Goal: Answer question/provide support

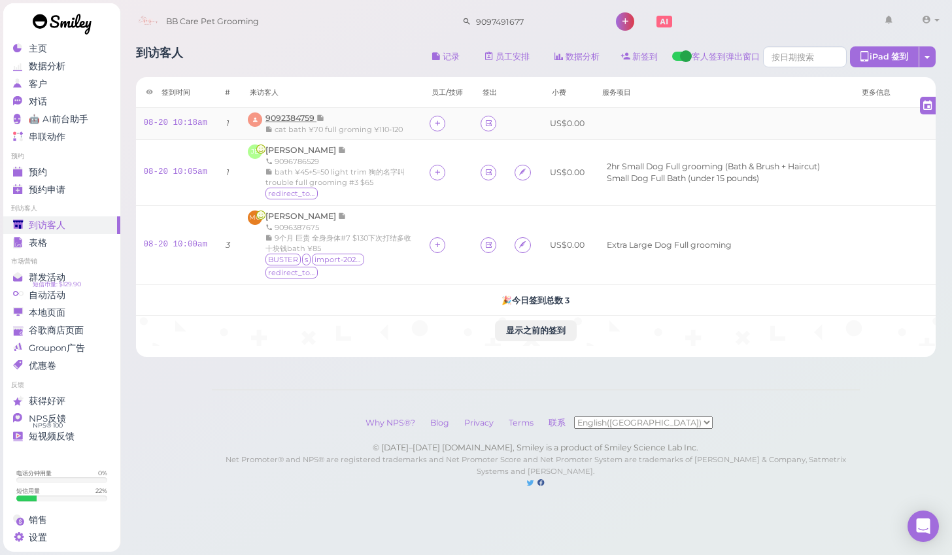
click at [302, 116] on span "9092384759" at bounding box center [290, 118] width 51 height 10
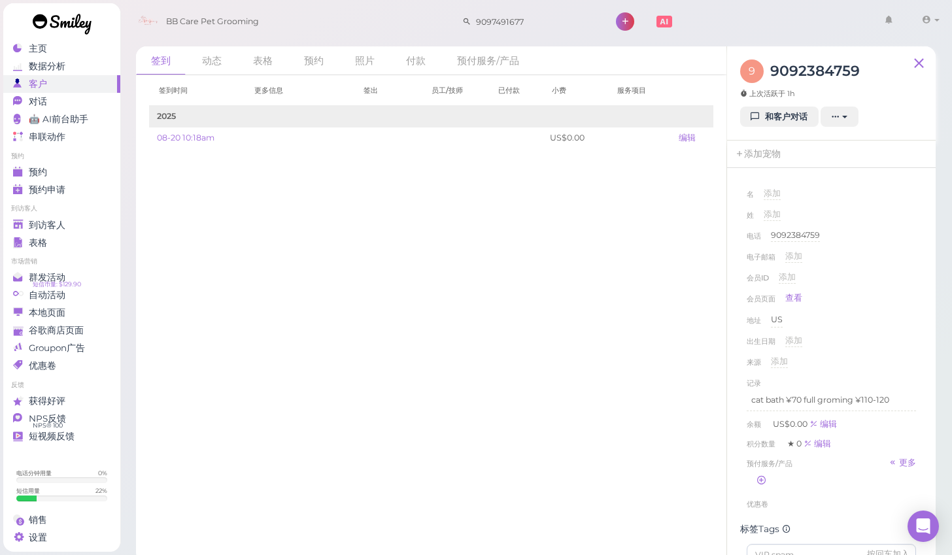
click at [748, 129] on div "9 9092384759 上次活跃于 1h 和客户对话 新的预约 添加印章(Stamps) 添加/减少余额 下载余额历史信息 删除客人 取消订阅" at bounding box center [831, 93] width 208 height 94
click at [748, 123] on link "和客户对话" at bounding box center [779, 117] width 78 height 21
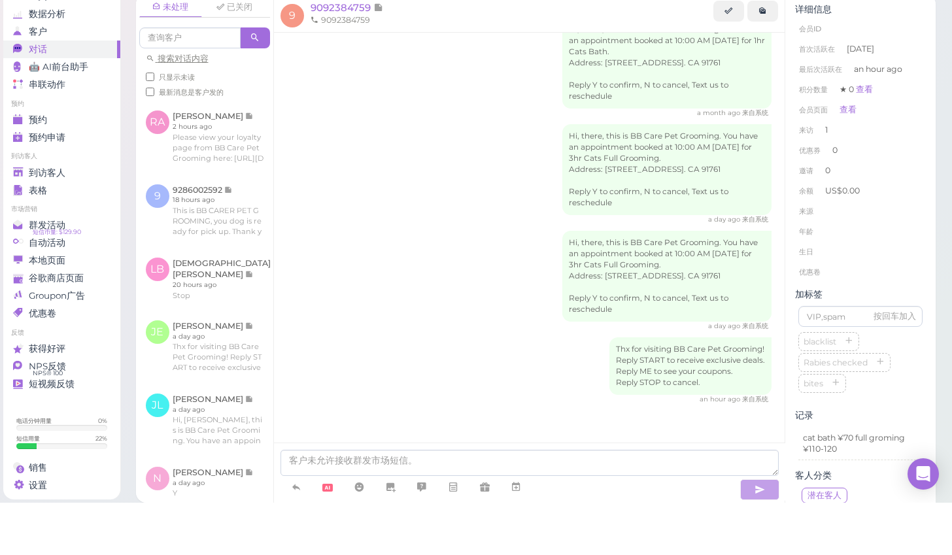
scroll to position [21, 0]
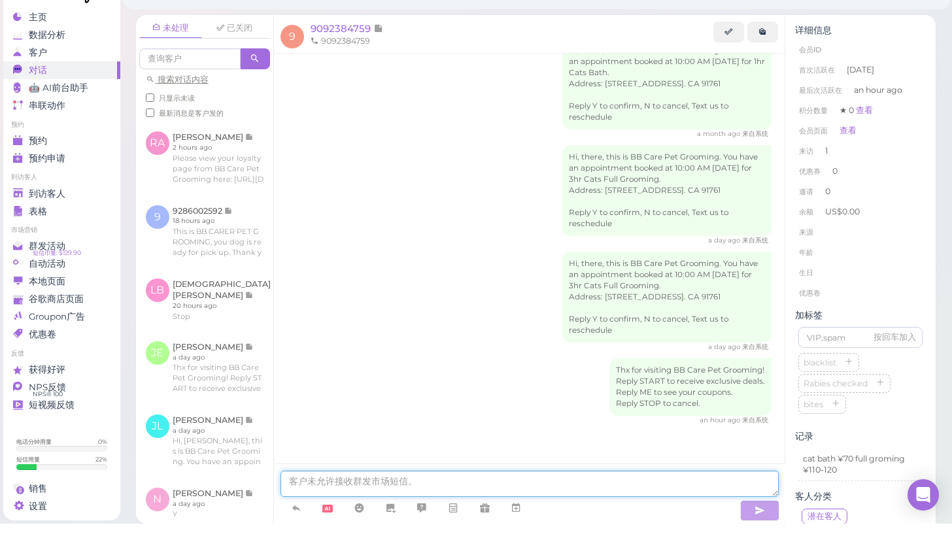
click at [540, 502] on textarea at bounding box center [529, 515] width 498 height 26
type textarea "j"
type textarea "hi, we find some fleas on your cats do"
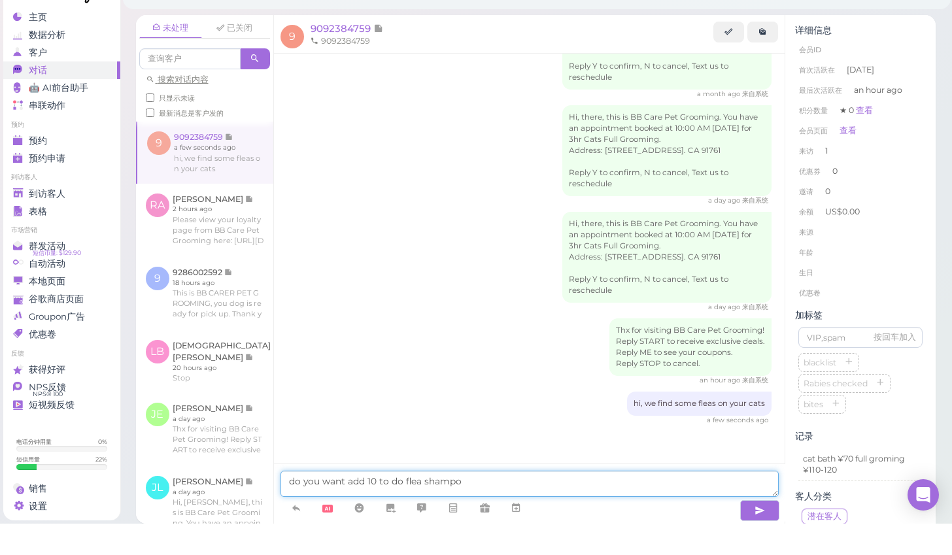
type textarea "do you want add 10 to do flea shampoo"
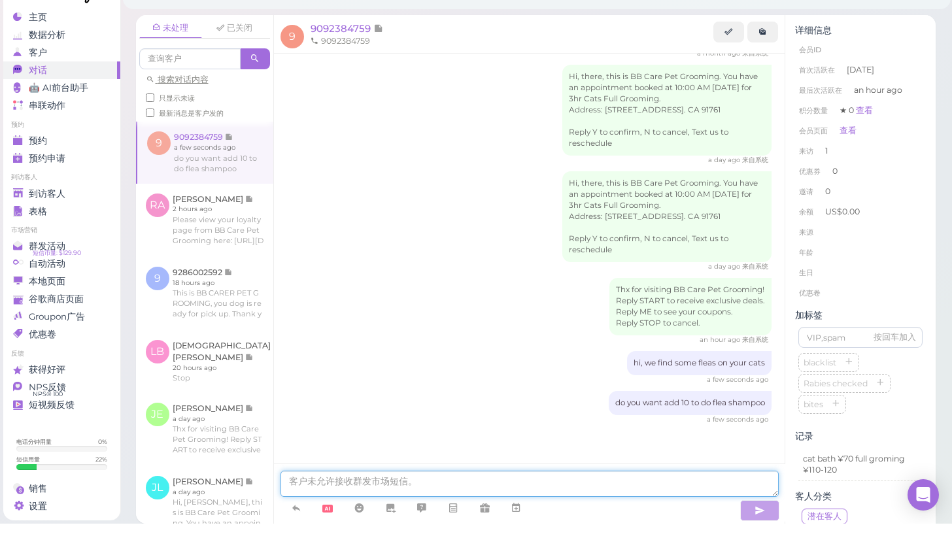
scroll to position [791, 0]
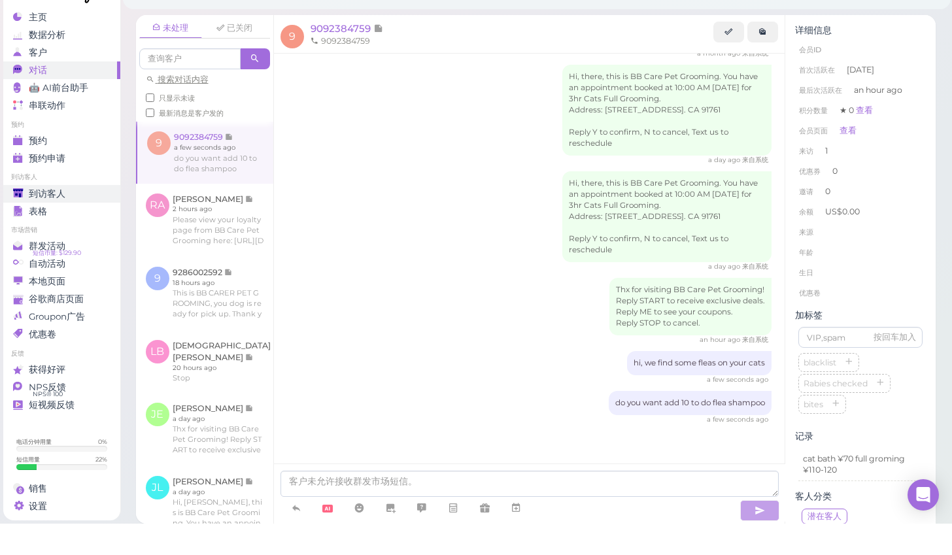
click at [83, 220] on div "到访客人" at bounding box center [60, 225] width 94 height 11
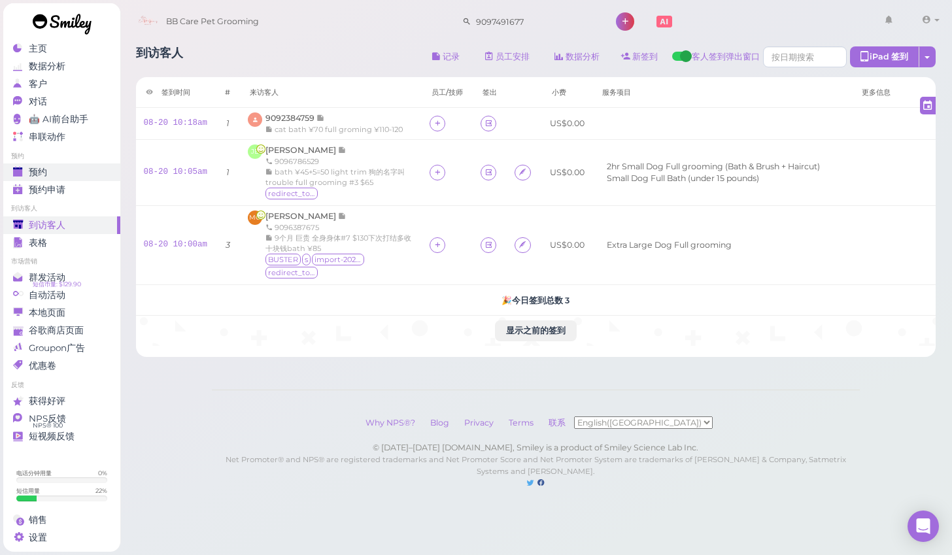
click at [74, 163] on link "预约" at bounding box center [61, 172] width 117 height 18
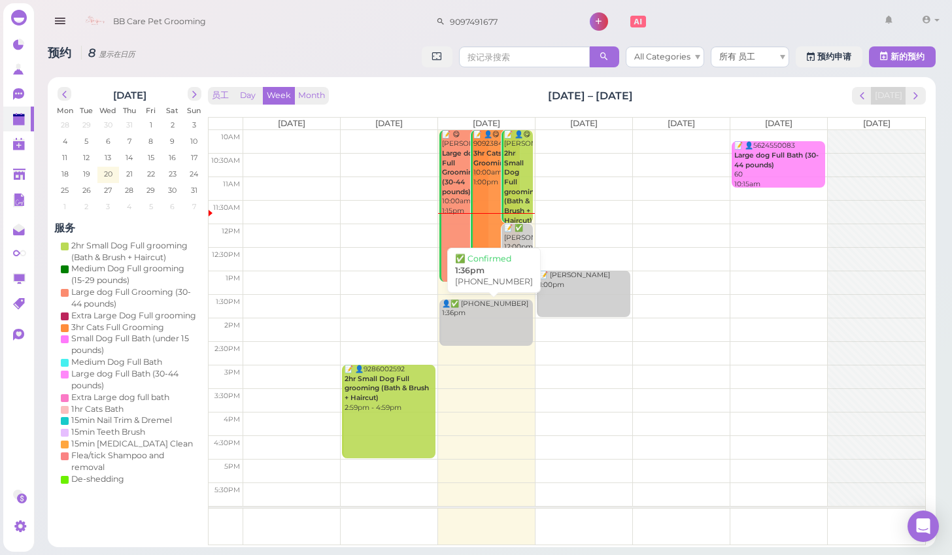
click at [489, 317] on link "👤✅ (2) 9094906393 1:36pm" at bounding box center [485, 322] width 93 height 46
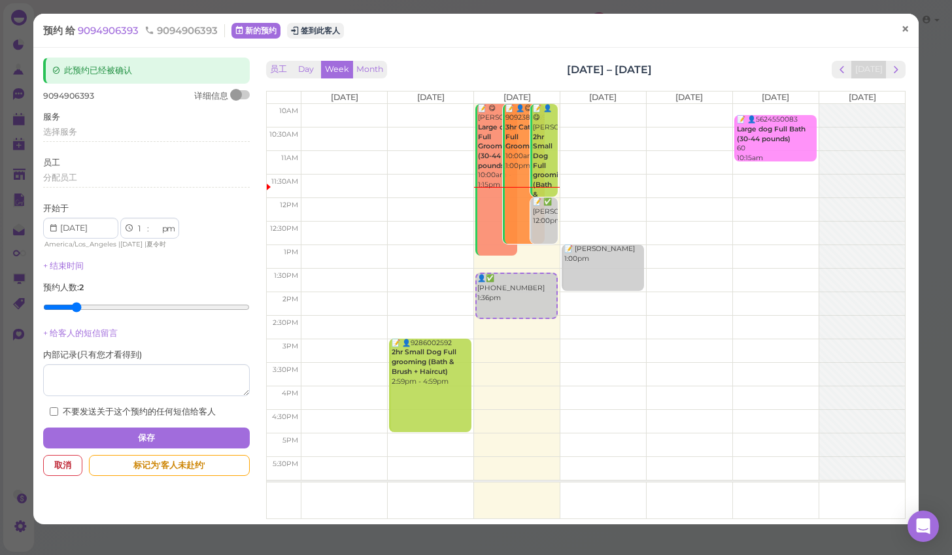
click at [901, 22] on link "×" at bounding box center [905, 30] width 24 height 31
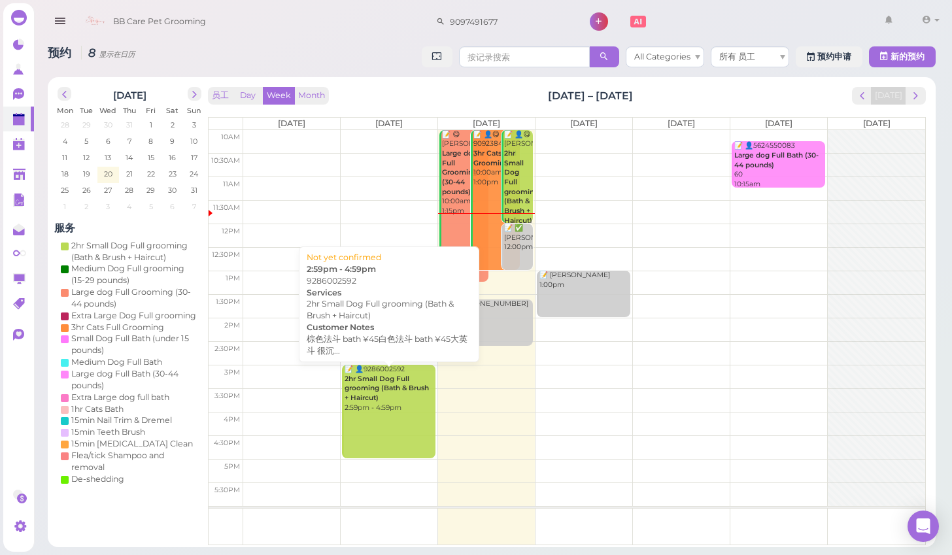
click at [406, 390] on b "2hr Small Dog Full grooming (Bath & Brush + Haircut)" at bounding box center [386, 387] width 84 height 27
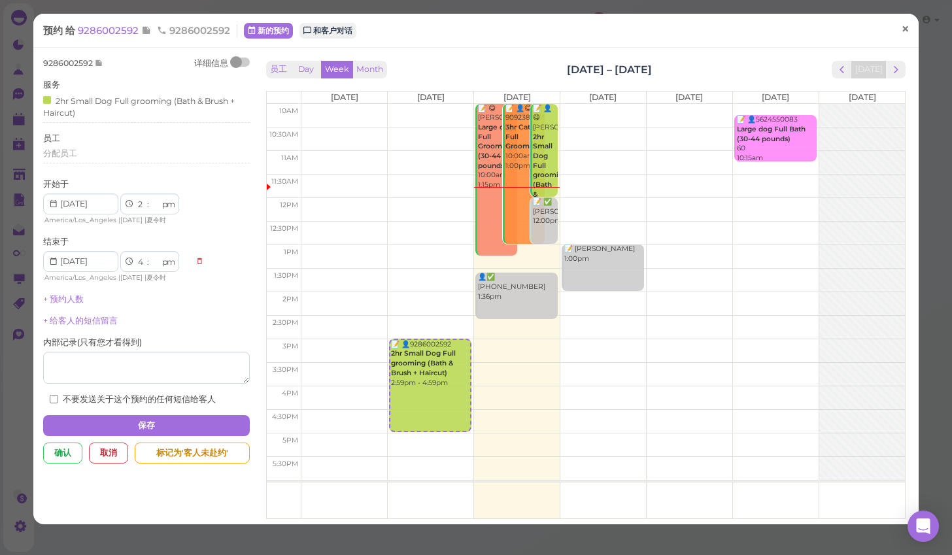
click at [903, 20] on span "×" at bounding box center [905, 29] width 8 height 18
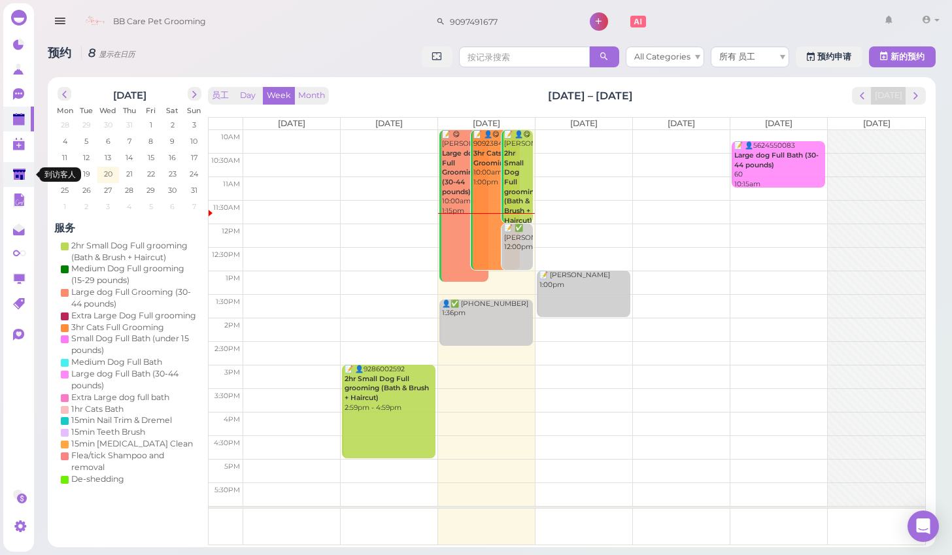
click at [23, 167] on link at bounding box center [18, 174] width 31 height 25
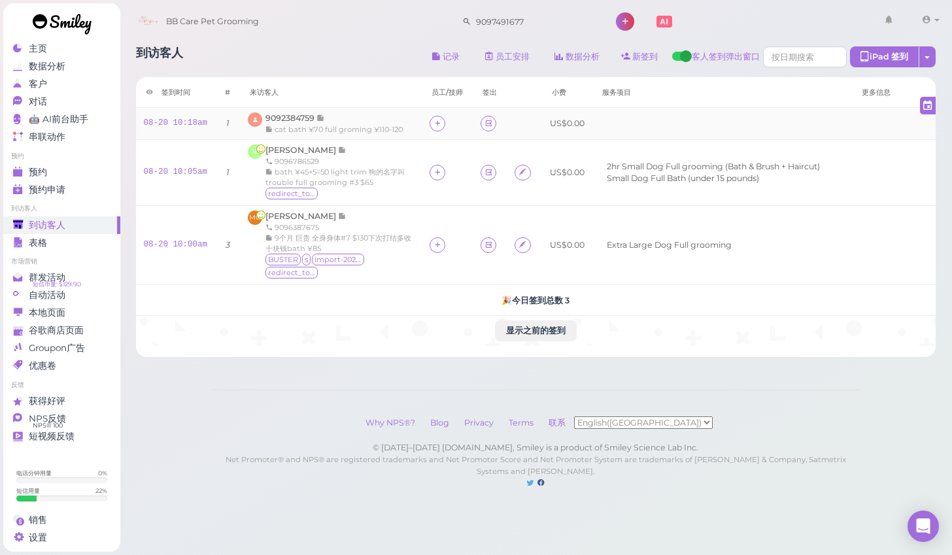
click at [304, 112] on td "9092384759 cat bath ¥70 full groming ¥110-120" at bounding box center [331, 124] width 182 height 32
click at [708, 442] on div "© [DATE]–[DATE] [DOMAIN_NAME], Smiley is a product of Smiley Science Lab Inc." at bounding box center [536, 448] width 648 height 12
click at [67, 42] on link at bounding box center [62, 25] width 118 height 45
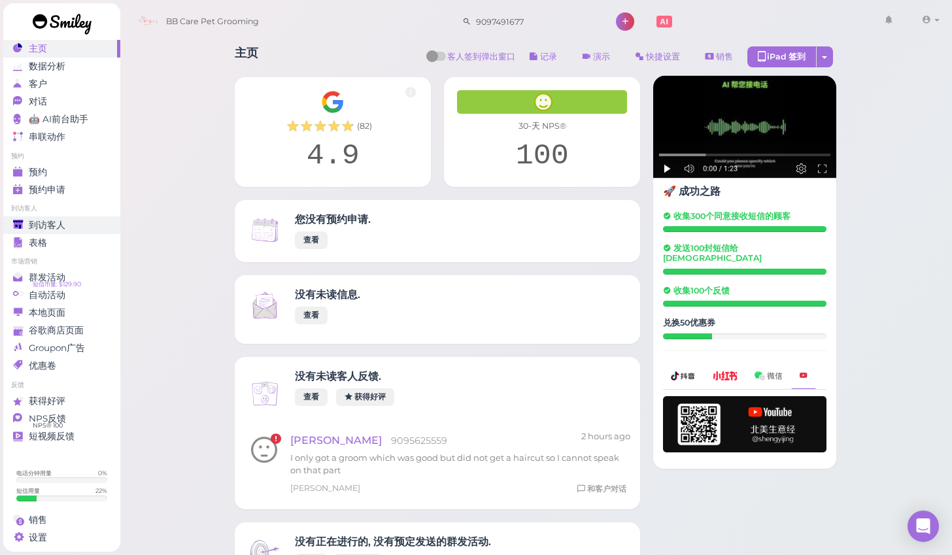
click at [80, 224] on div "到访客人" at bounding box center [60, 225] width 94 height 11
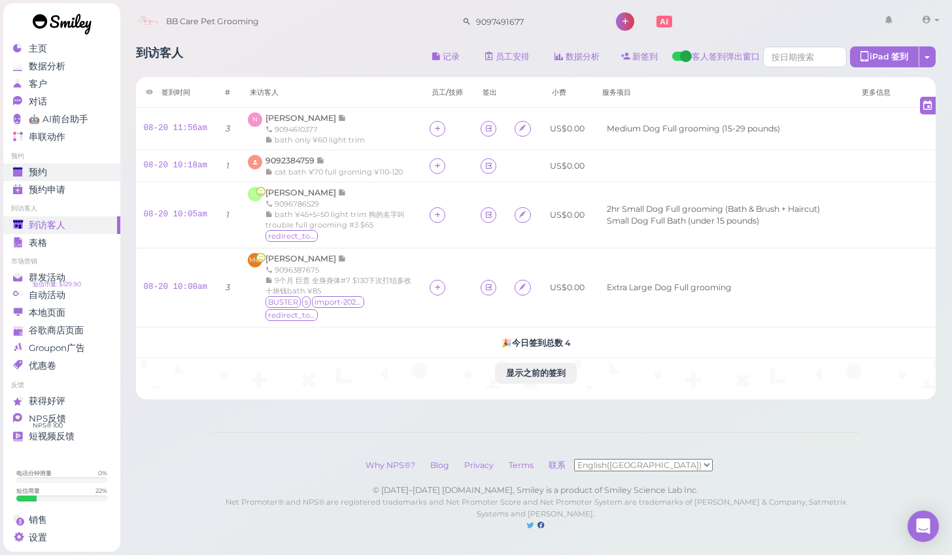
click at [82, 170] on div "预约" at bounding box center [60, 172] width 94 height 11
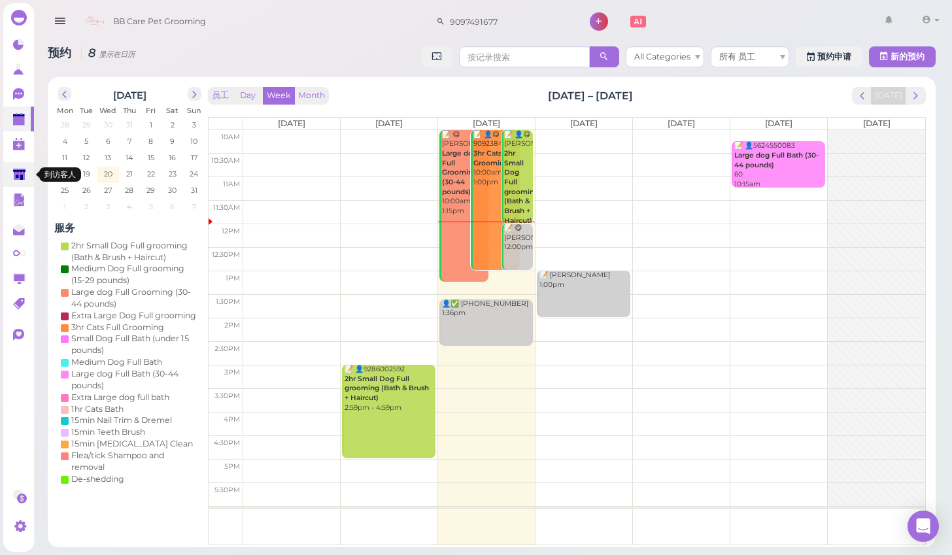
drag, startPoint x: -9, startPoint y: -25, endPoint x: 22, endPoint y: 171, distance: 198.6
click at [22, 171] on div "主页 数据分析 客户 对话 0 🤖 AI前台助手" at bounding box center [476, 273] width 952 height 547
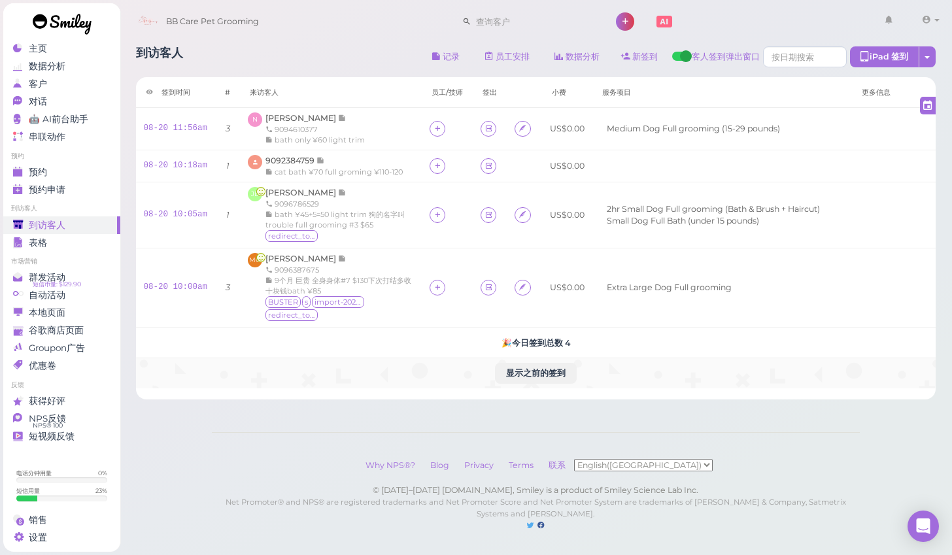
click at [344, 382] on td "显示之前的签到" at bounding box center [536, 373] width 800 height 30
click at [449, 50] on button "记录" at bounding box center [446, 56] width 50 height 21
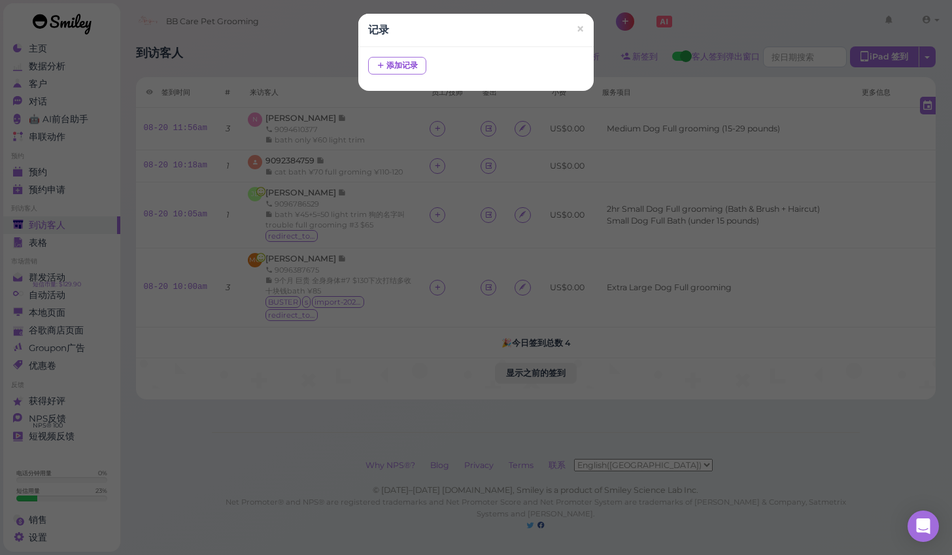
click at [661, 169] on div "记录 × 添加记录" at bounding box center [476, 277] width 952 height 555
click at [582, 29] on span "×" at bounding box center [580, 29] width 8 height 18
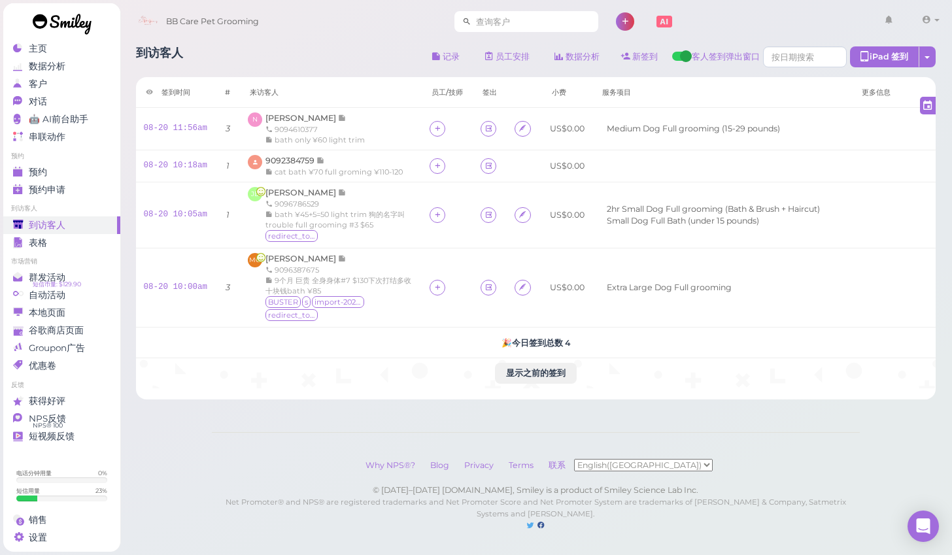
click at [543, 22] on input at bounding box center [534, 21] width 127 height 21
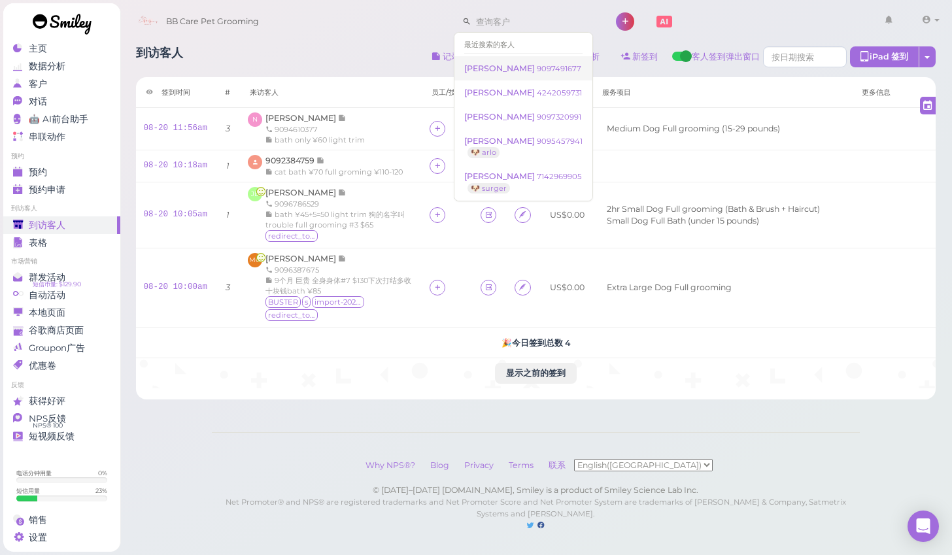
click at [515, 71] on span "Sally Gomez" at bounding box center [500, 68] width 73 height 10
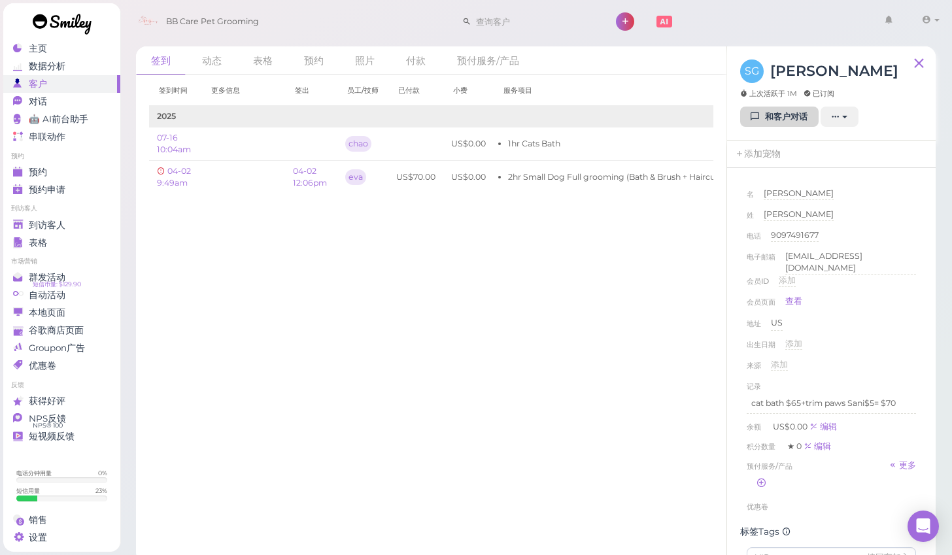
click at [750, 114] on link "和客户对话" at bounding box center [779, 117] width 78 height 21
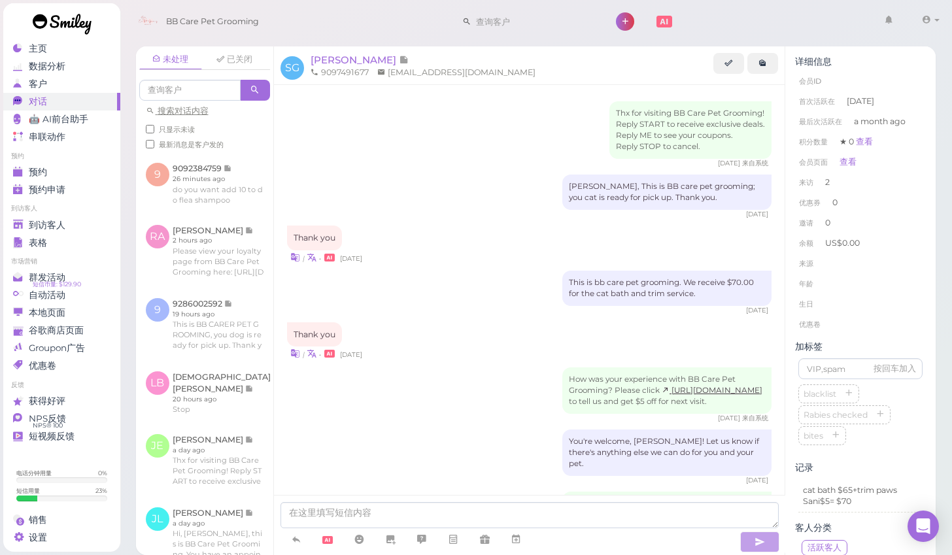
scroll to position [253, 0]
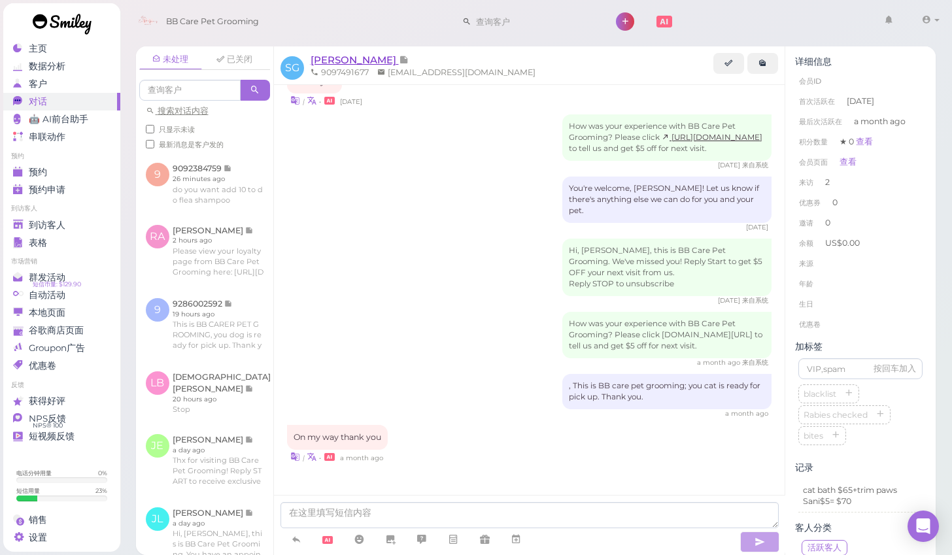
click at [345, 61] on span "Sally Gomez" at bounding box center [354, 60] width 88 height 12
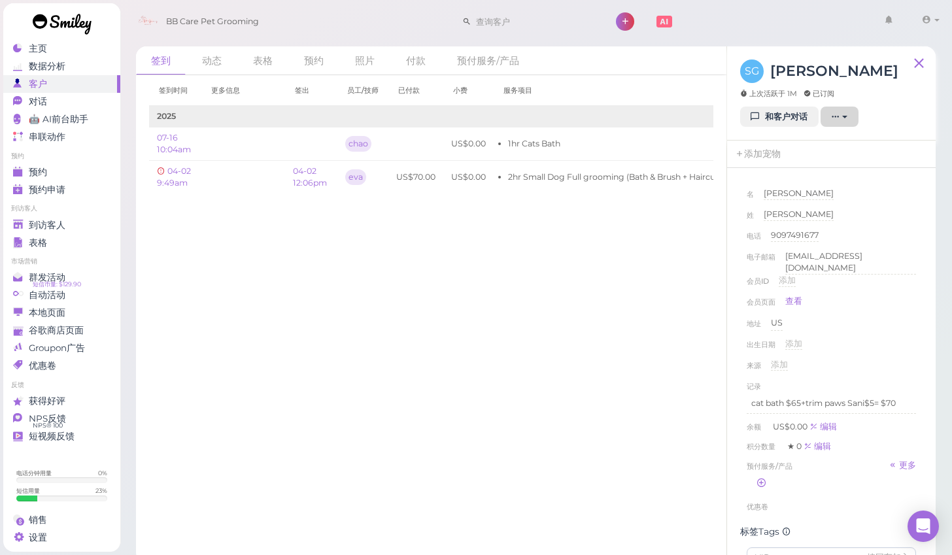
click at [850, 115] on button "button" at bounding box center [839, 117] width 38 height 21
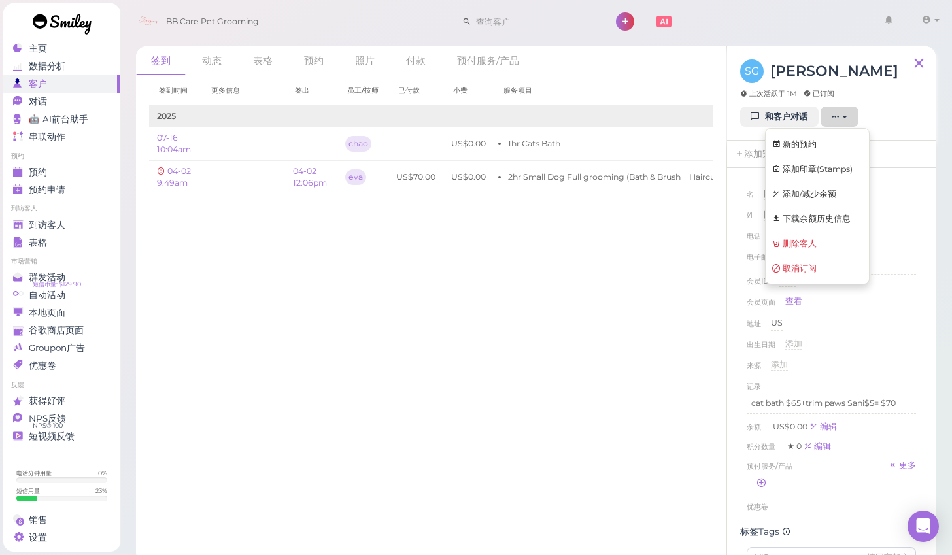
click at [669, 261] on div "签到时间 更多信息 签出 员工/技师 已付款 小费 服务项目 2025 07-16 10:04am chao US$0.00 1hr Cats Bath 编辑" at bounding box center [431, 315] width 591 height 480
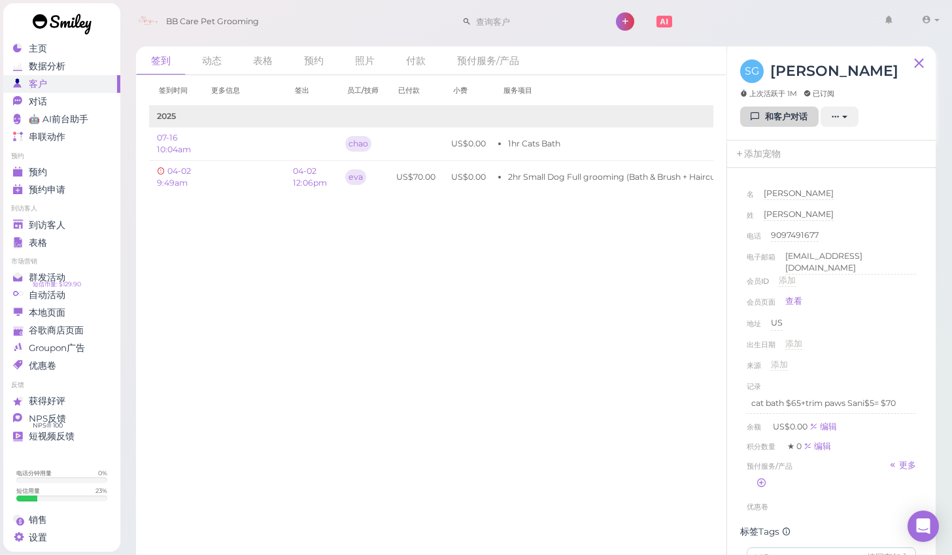
click at [763, 114] on link "和客户对话" at bounding box center [779, 117] width 78 height 21
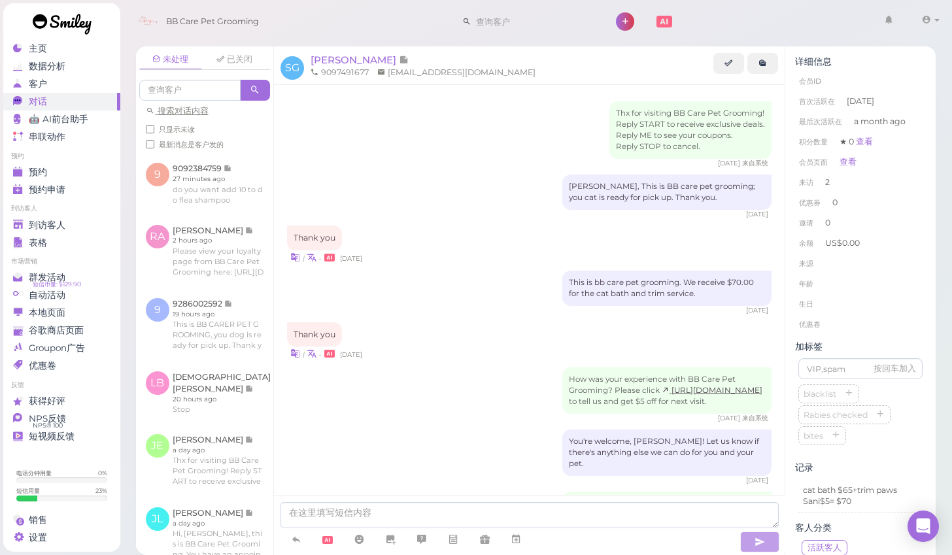
scroll to position [253, 0]
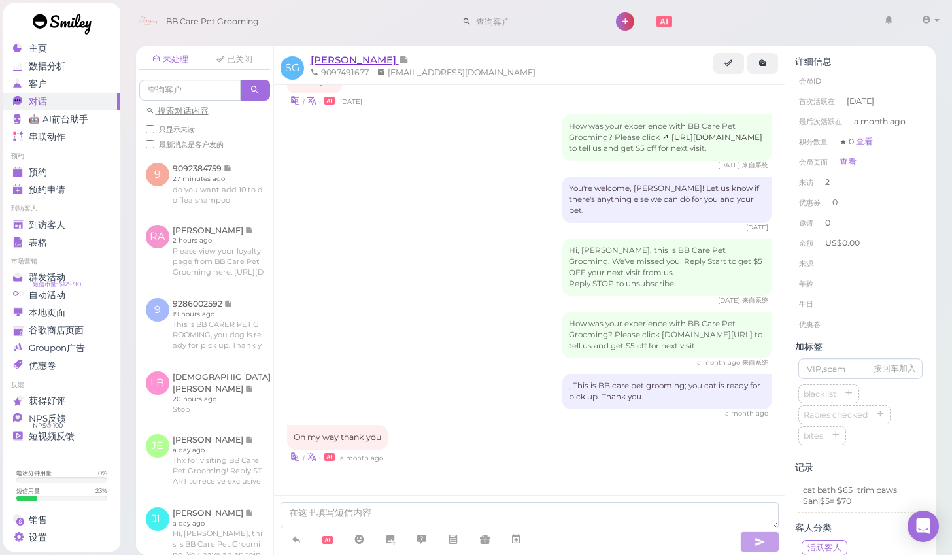
click at [341, 61] on span "Sally Gomez" at bounding box center [354, 60] width 88 height 12
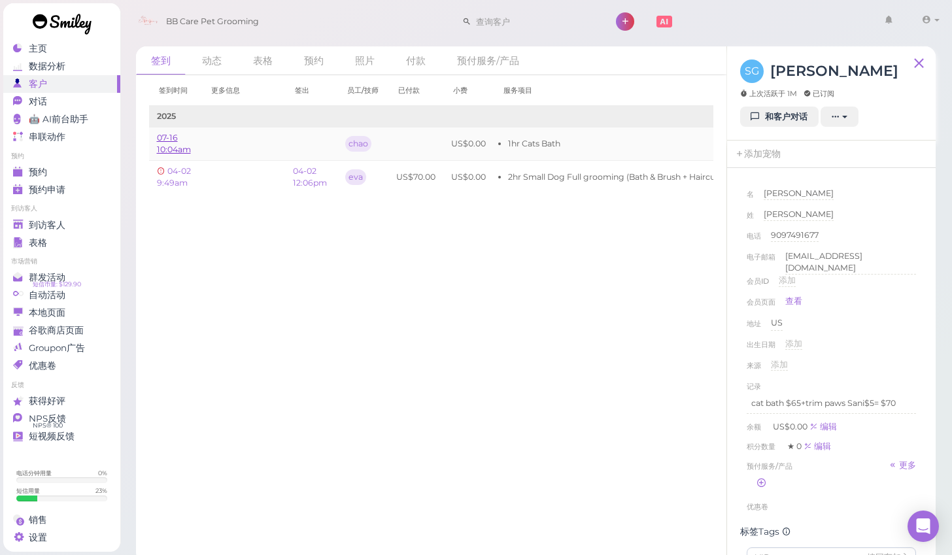
click at [190, 152] on link "07-16 10:04am" at bounding box center [174, 144] width 34 height 22
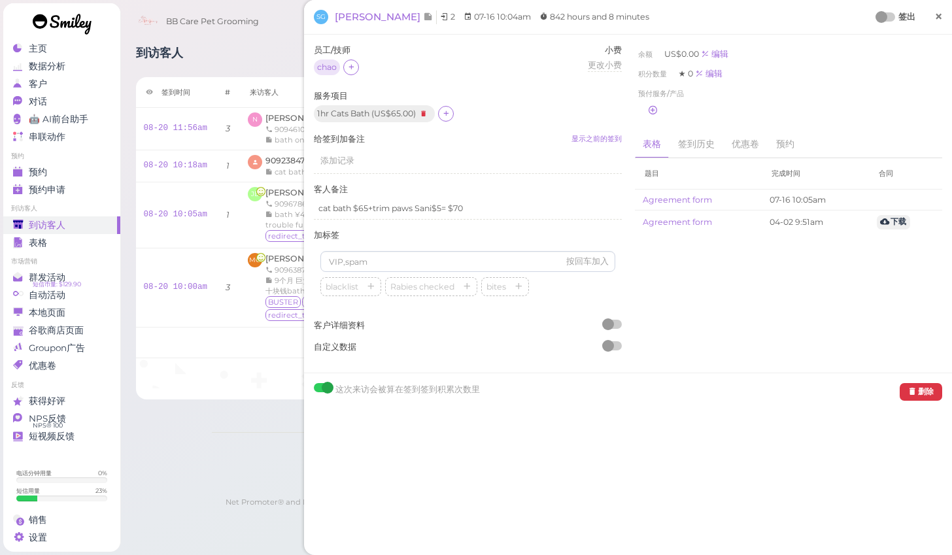
click at [942, 17] on span "×" at bounding box center [938, 16] width 8 height 18
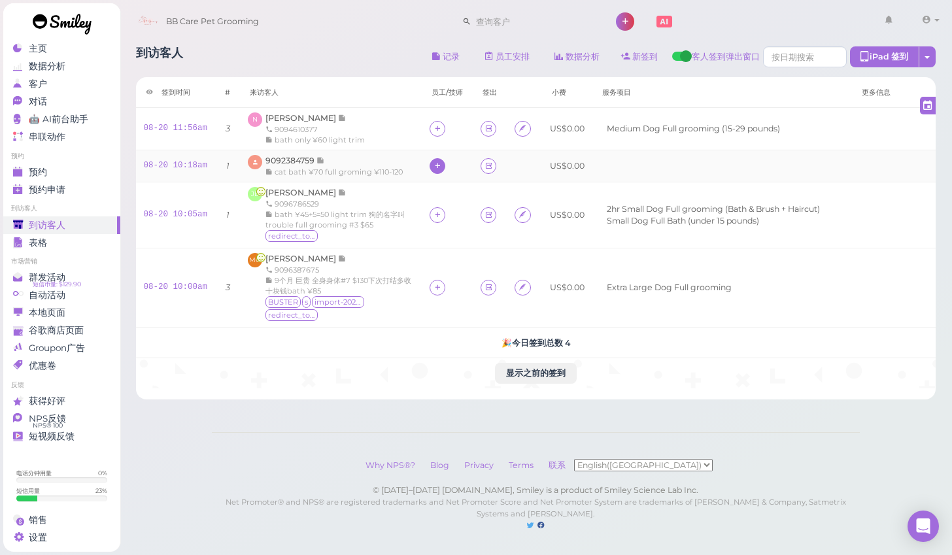
click at [433, 167] on icon at bounding box center [437, 166] width 8 height 10
click at [441, 271] on span "chao" at bounding box center [440, 272] width 20 height 10
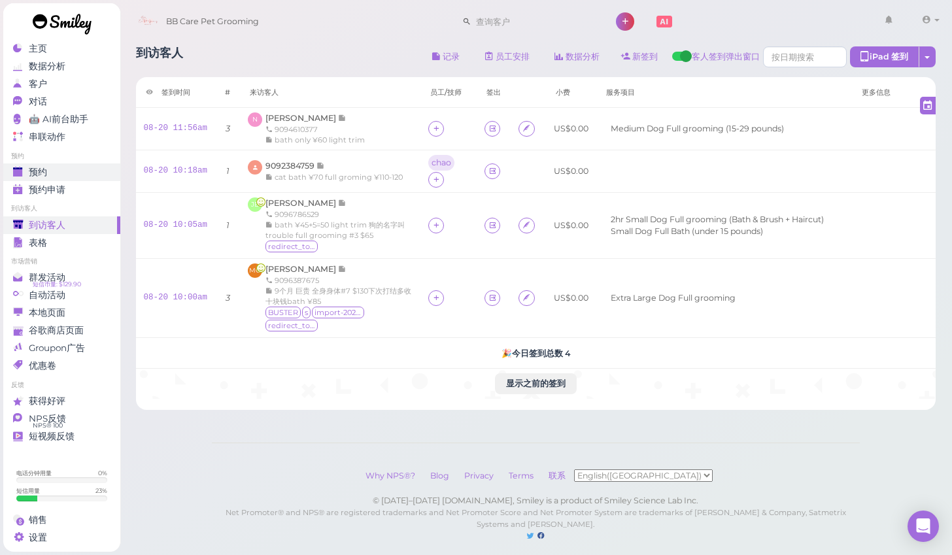
click at [60, 169] on div "预约" at bounding box center [60, 172] width 94 height 11
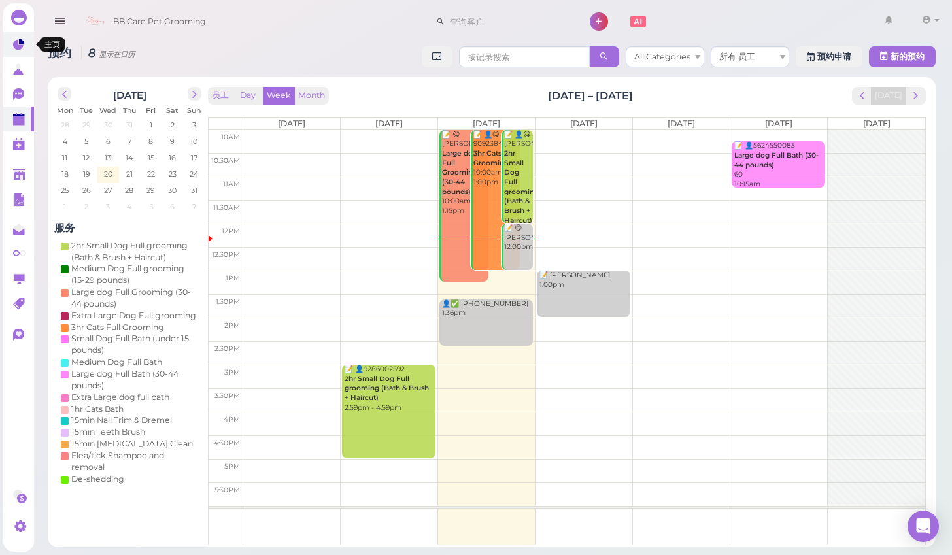
click at [12, 41] on link at bounding box center [18, 44] width 31 height 25
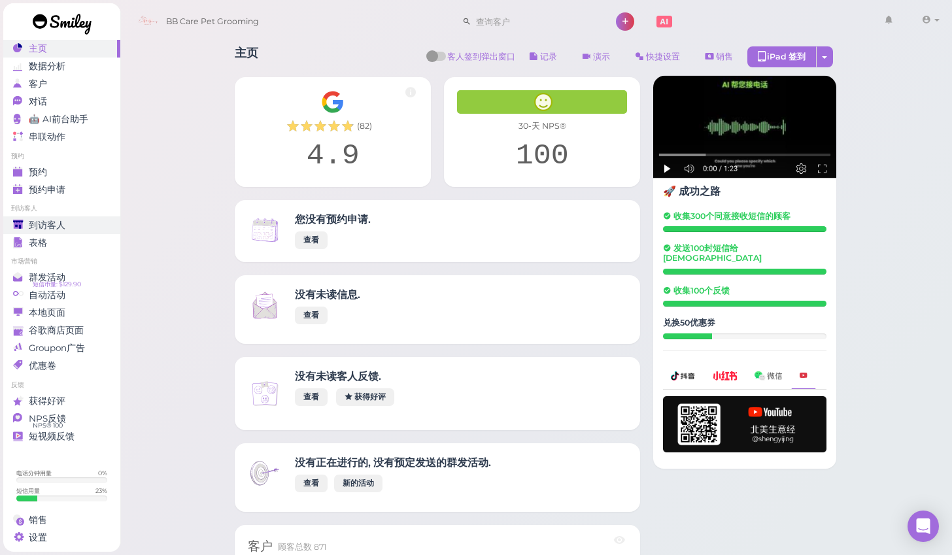
click at [80, 223] on div "到访客人" at bounding box center [60, 225] width 94 height 11
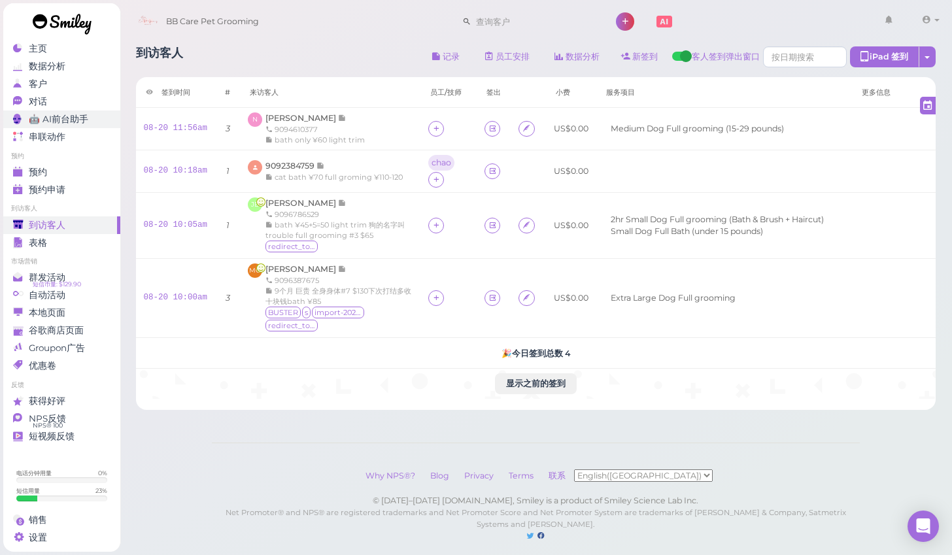
click at [61, 110] on link "🤖 AI前台助手" at bounding box center [61, 119] width 117 height 18
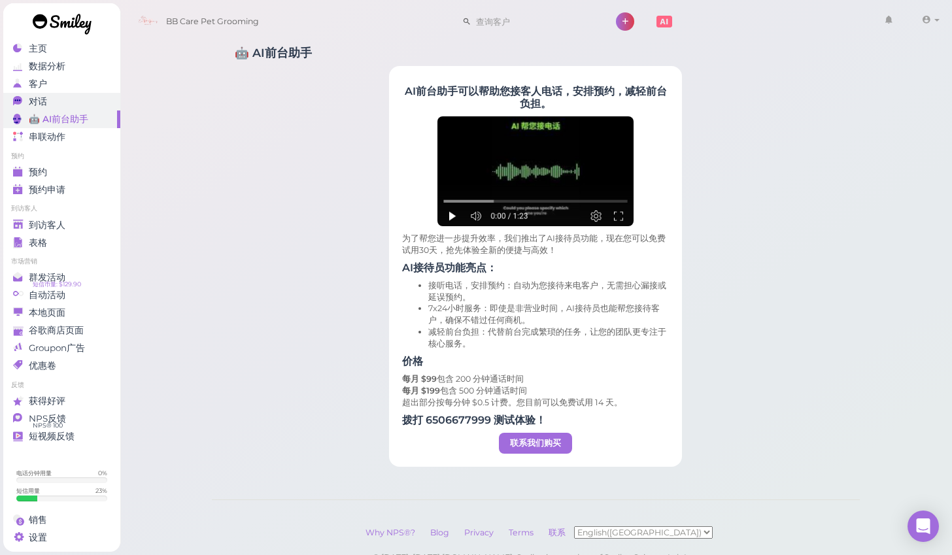
click at [63, 102] on div "对话" at bounding box center [60, 101] width 94 height 11
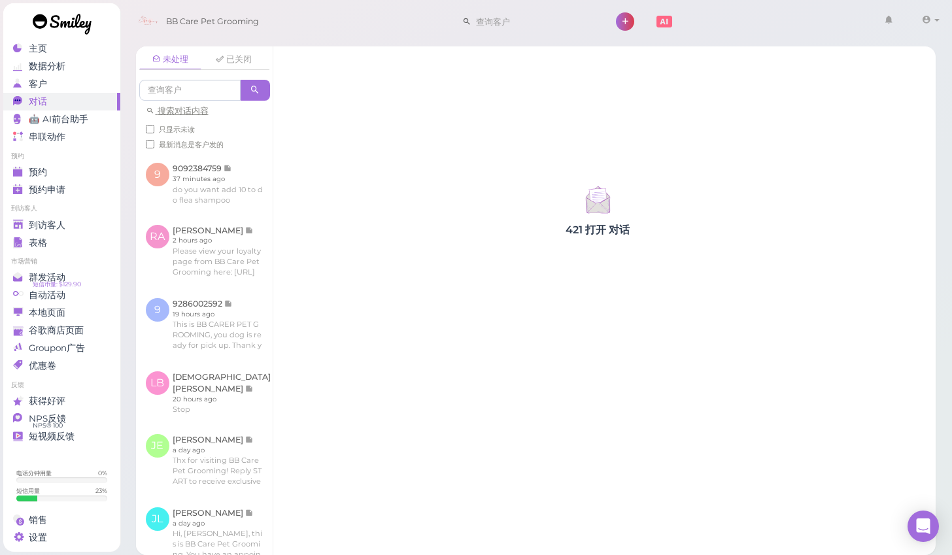
click at [63, 102] on div "对话" at bounding box center [60, 101] width 94 height 11
click at [215, 197] on link at bounding box center [204, 183] width 137 height 61
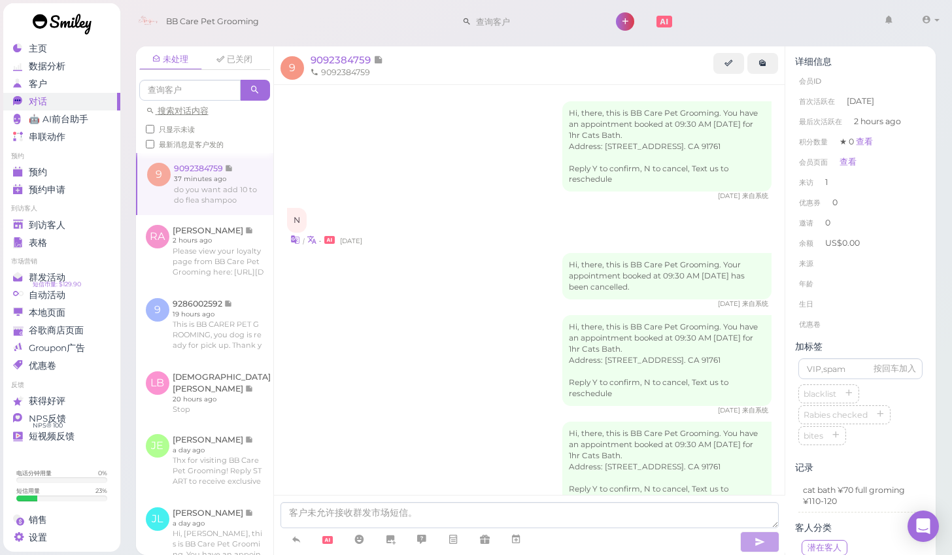
scroll to position [791, 0]
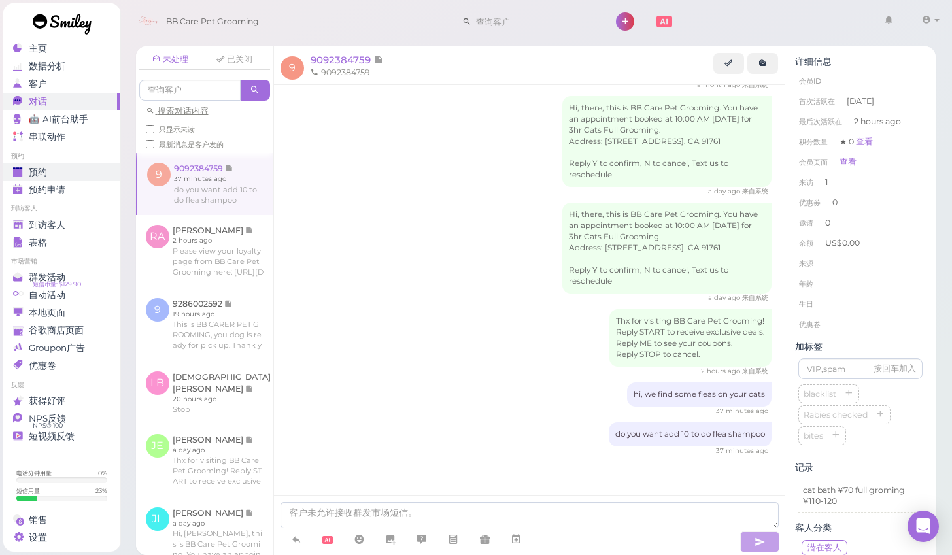
click at [58, 171] on div "预约" at bounding box center [60, 172] width 94 height 11
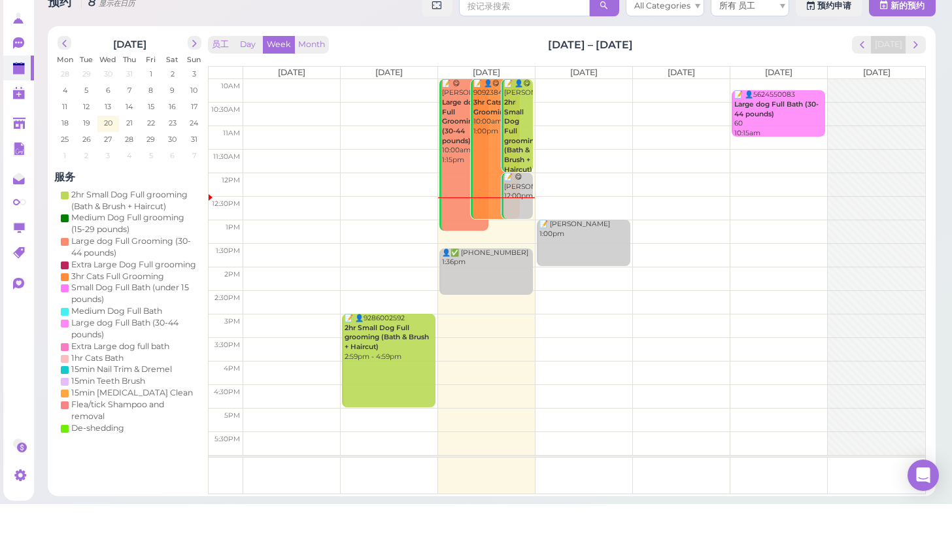
scroll to position [35, 0]
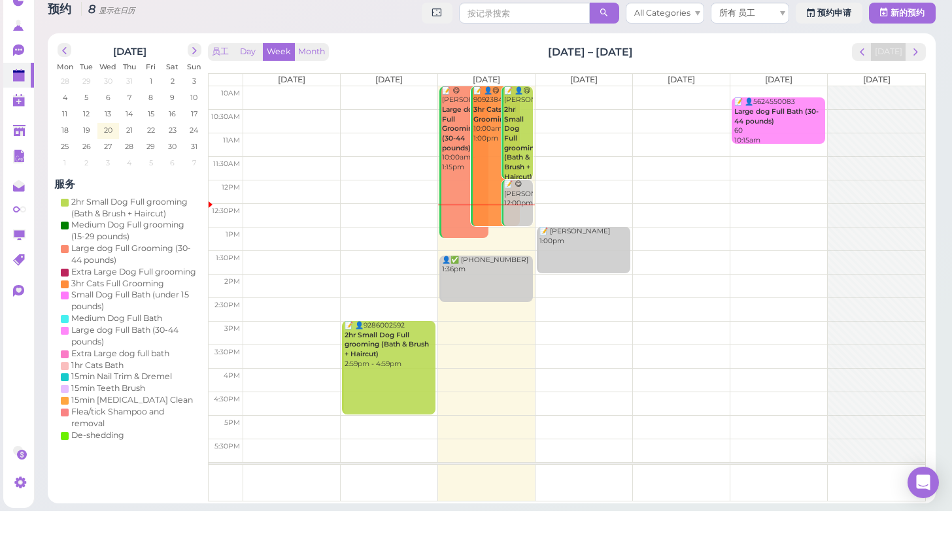
drag, startPoint x: 544, startPoint y: 359, endPoint x: 435, endPoint y: 284, distance: 132.5
click at [442, 297] on tbody "10am 10:30am 11am 11:30am 12pm 12:30pm 1pm 1:30pm 2pm 2:30pm 3pm 3:30pm 4pm 4:3…" at bounding box center [566, 318] width 716 height 376
click at [13, 63] on icon at bounding box center [20, 70] width 14 height 14
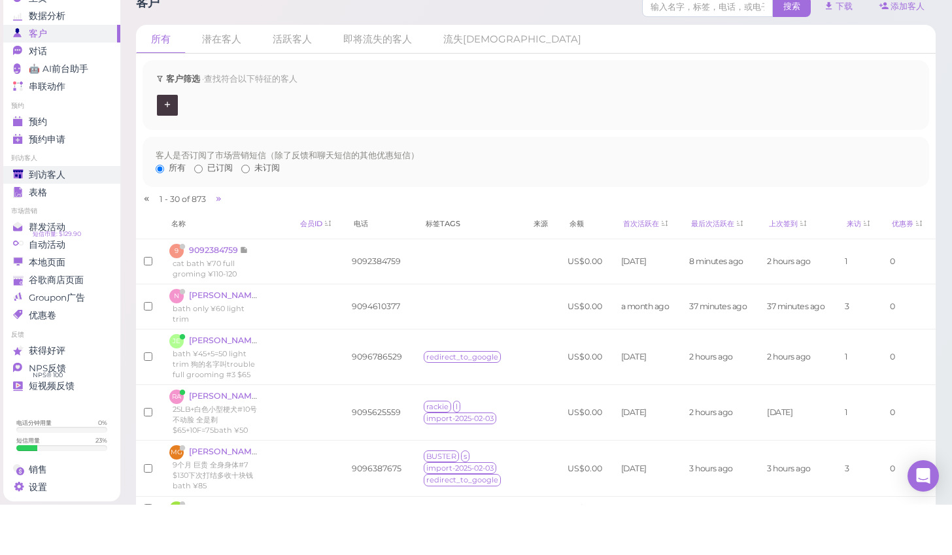
click at [90, 220] on div "到访客人" at bounding box center [60, 225] width 94 height 11
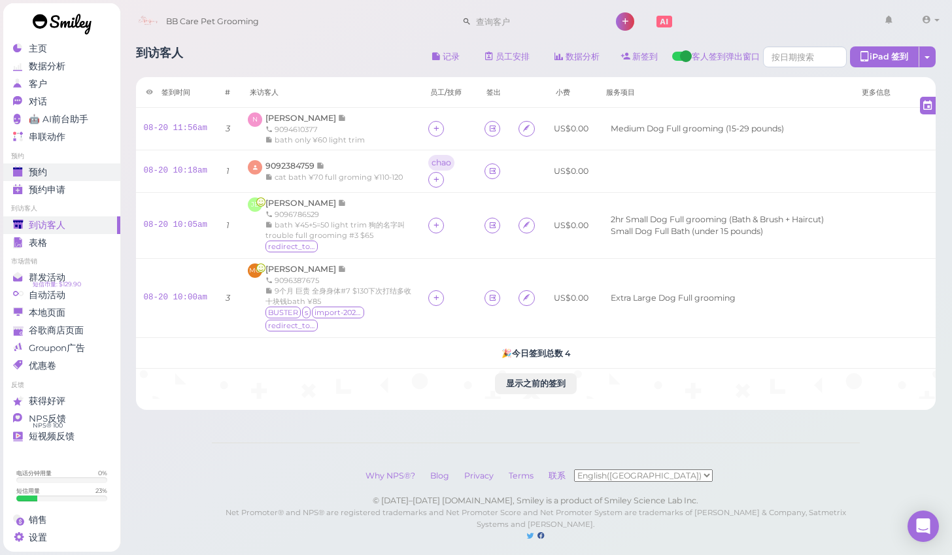
click at [37, 167] on span "预约" at bounding box center [38, 172] width 18 height 11
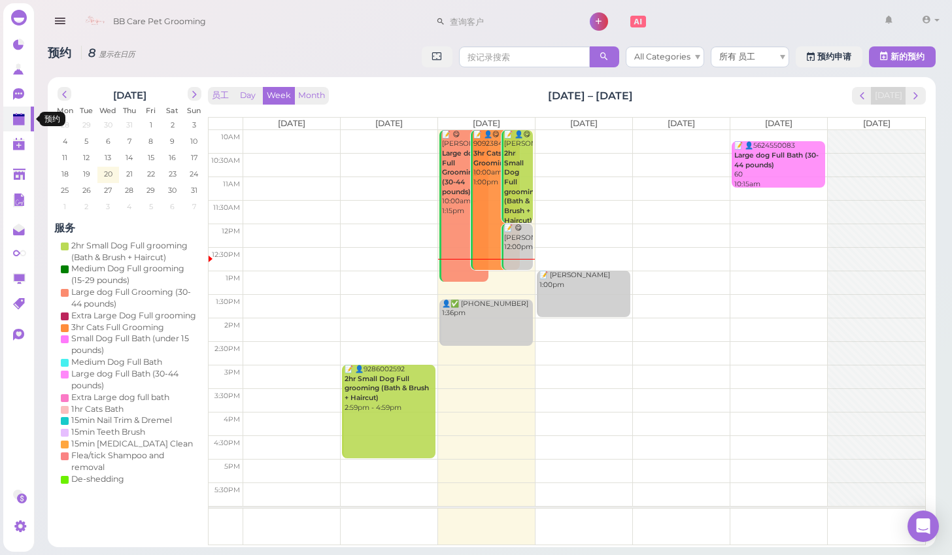
click at [25, 121] on icon at bounding box center [20, 120] width 14 height 14
click at [24, 172] on polygon at bounding box center [19, 174] width 12 height 11
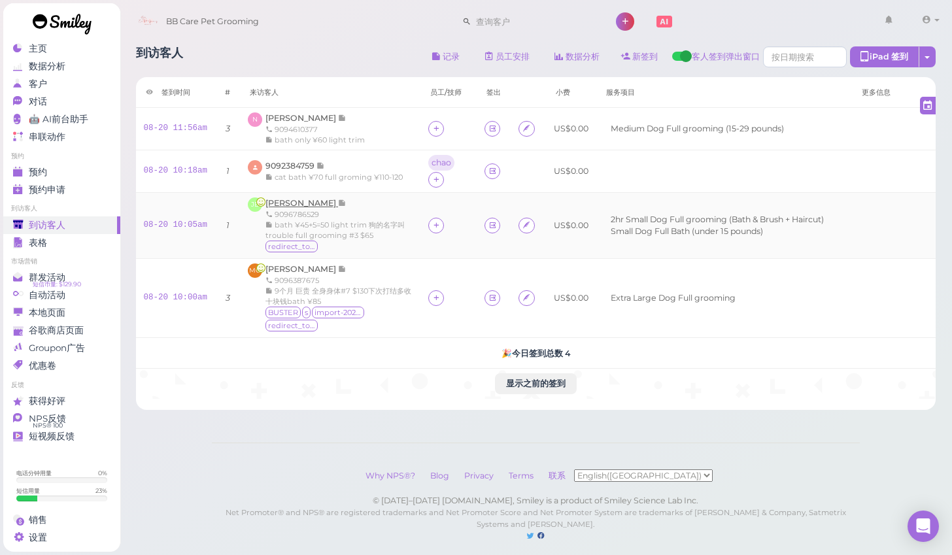
click at [297, 203] on span "Jennifer Estrada" at bounding box center [301, 203] width 73 height 10
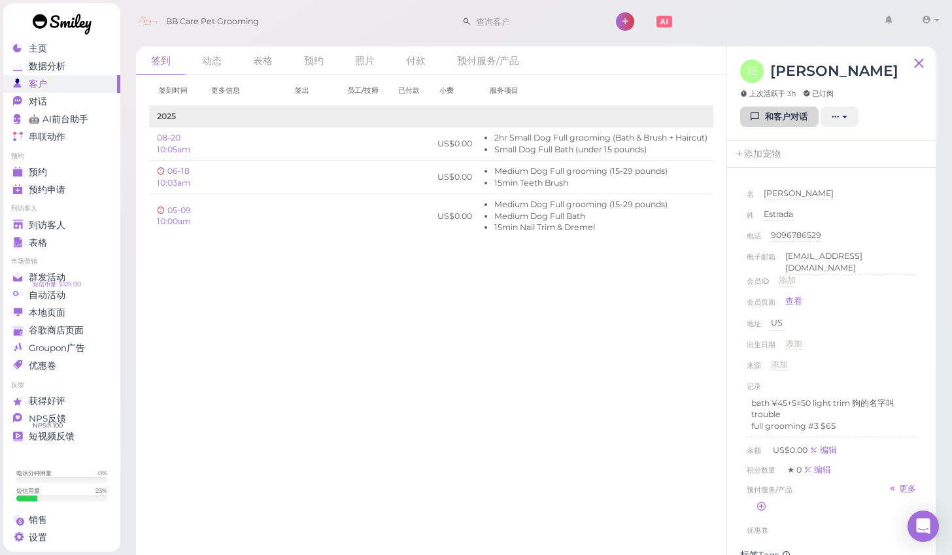
click at [776, 112] on link "和客户对话" at bounding box center [779, 117] width 78 height 21
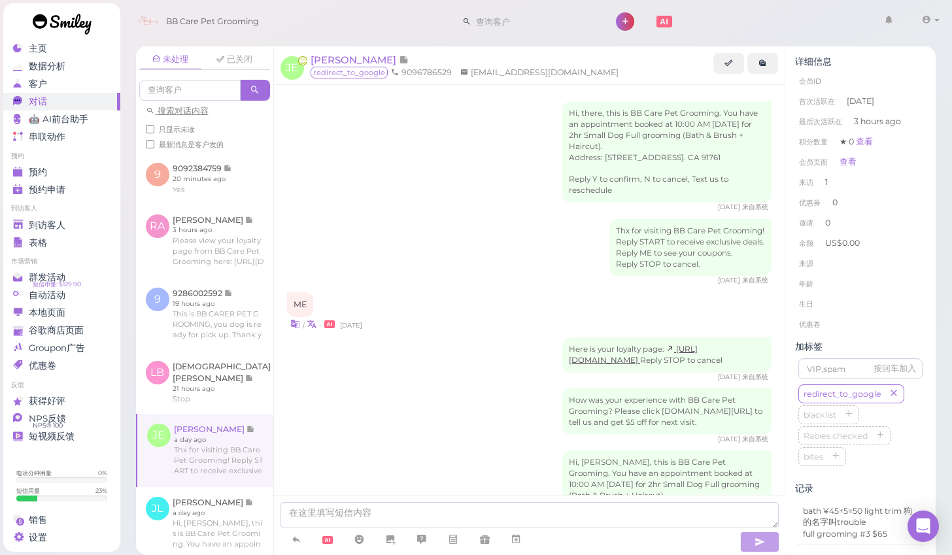
scroll to position [771, 0]
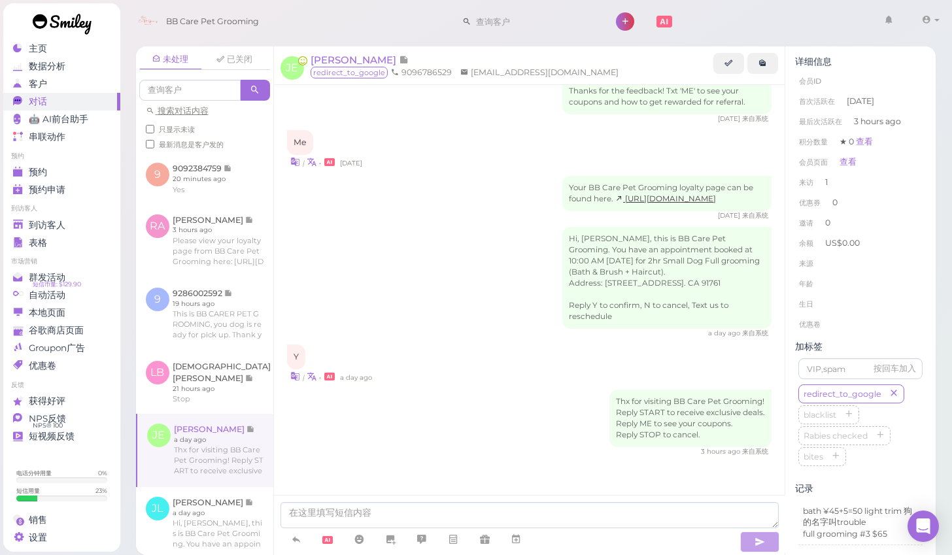
click at [323, 448] on div "3 hours ago 来自系统" at bounding box center [529, 451] width 485 height 9
click at [352, 443] on div "Thx for visiting BB Care Pet Grooming! Reply START to receive exclusive deals. …" at bounding box center [529, 423] width 485 height 67
click at [932, 426] on div "详细信息 会员ID 首次活跃在 3 months ago 最后次活跃在 3 hours ago 积分数量 ★ 0 查看 会员页面 查看 来访 1 优惠券 0 …" at bounding box center [860, 392] width 150 height 693
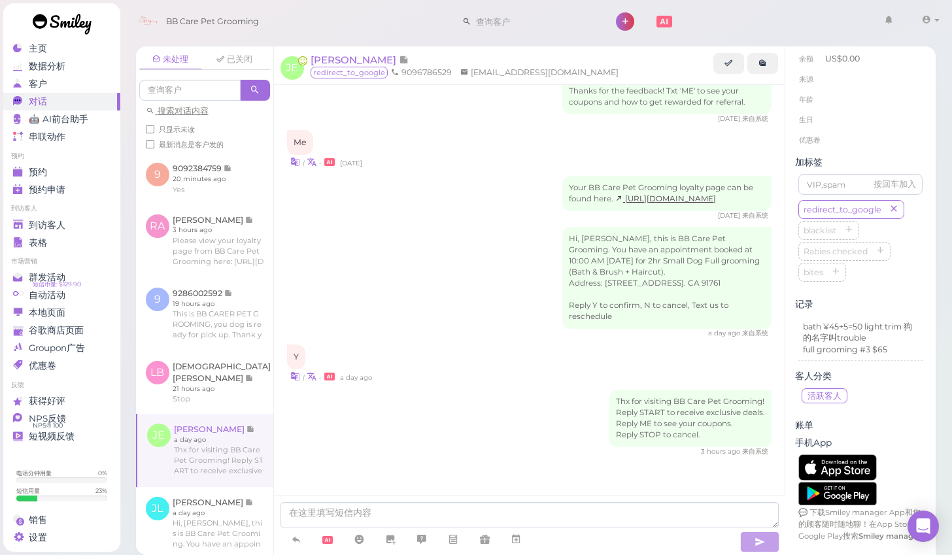
scroll to position [190, 0]
click at [942, 408] on div "未处理 已关闭 搜索对话内容 只显示未读 最新消息是客户发的 9 9092384759 20 minutes ago Yes" at bounding box center [536, 296] width 833 height 518
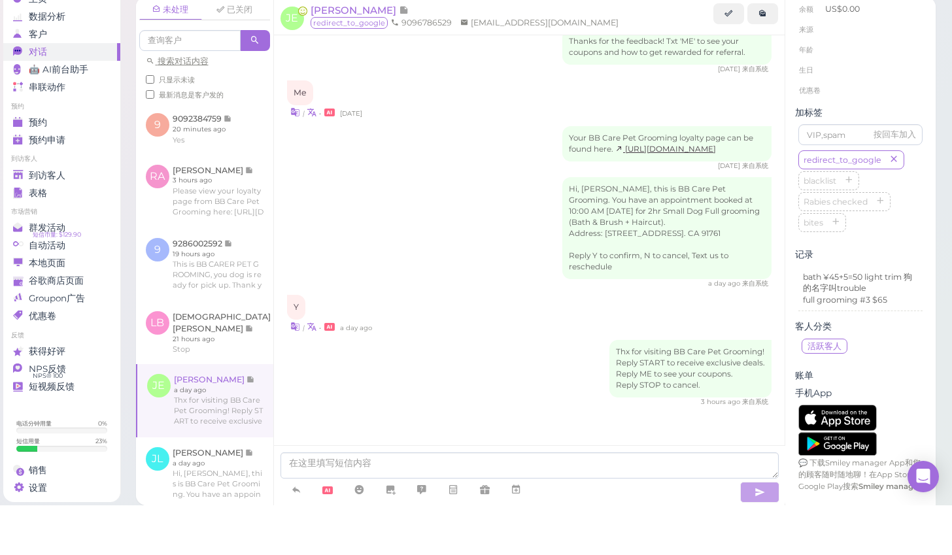
scroll to position [7, 0]
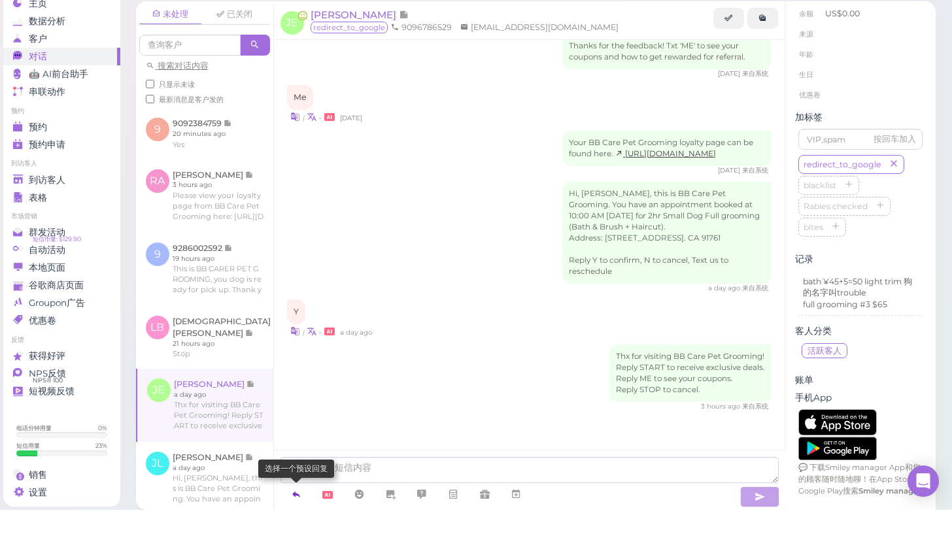
click at [295, 533] on icon at bounding box center [296, 539] width 10 height 13
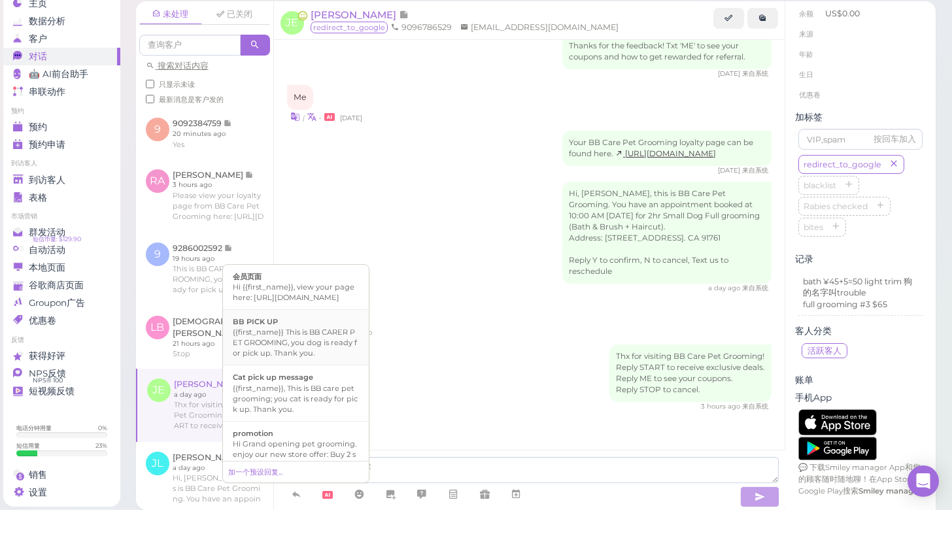
click at [272, 372] on div "{{first_name}} This is BB CARER PET GROOMING, you dog is ready for pick up. Tha…" at bounding box center [296, 387] width 126 height 31
type textarea "{{first_name}} This is BB CARER PET GROOMING, you dog is ready for pick up. Tha…"
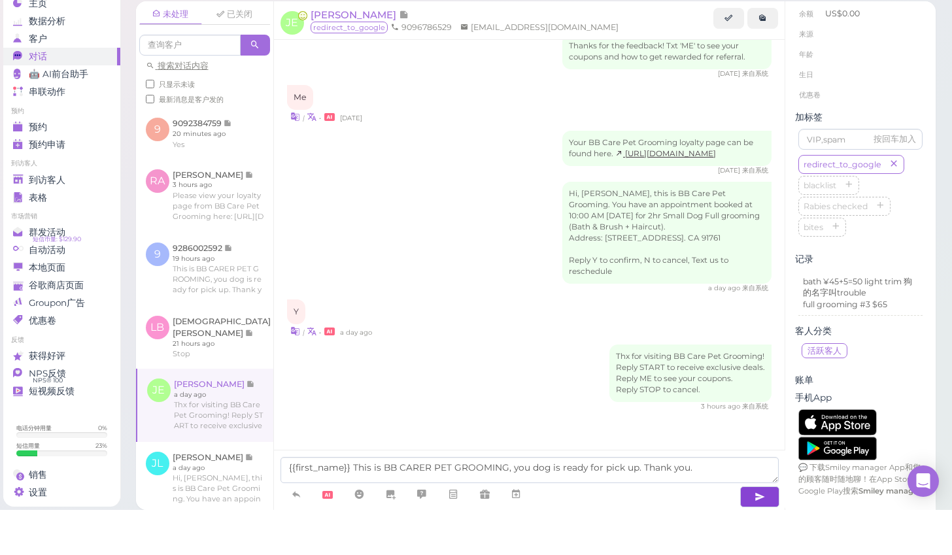
click at [753, 531] on button "button" at bounding box center [759, 541] width 39 height 21
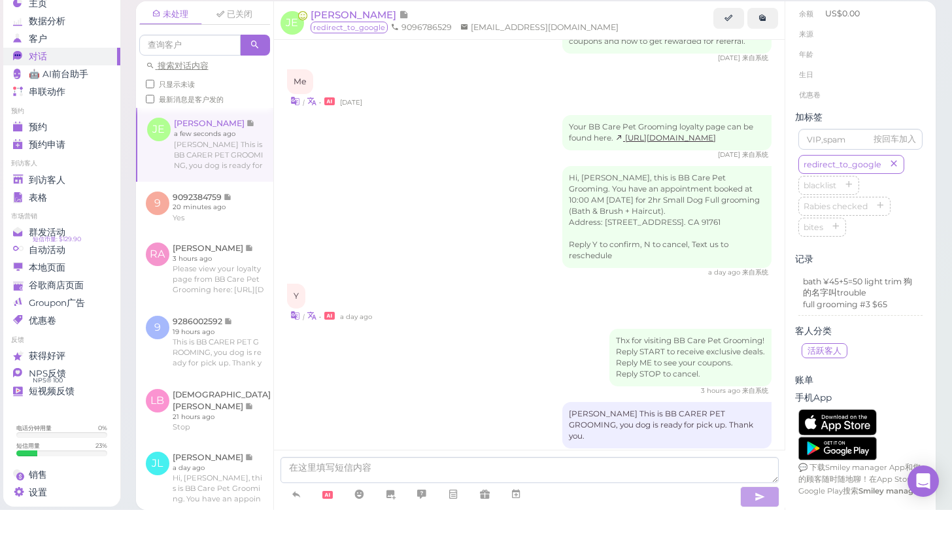
scroll to position [811, 0]
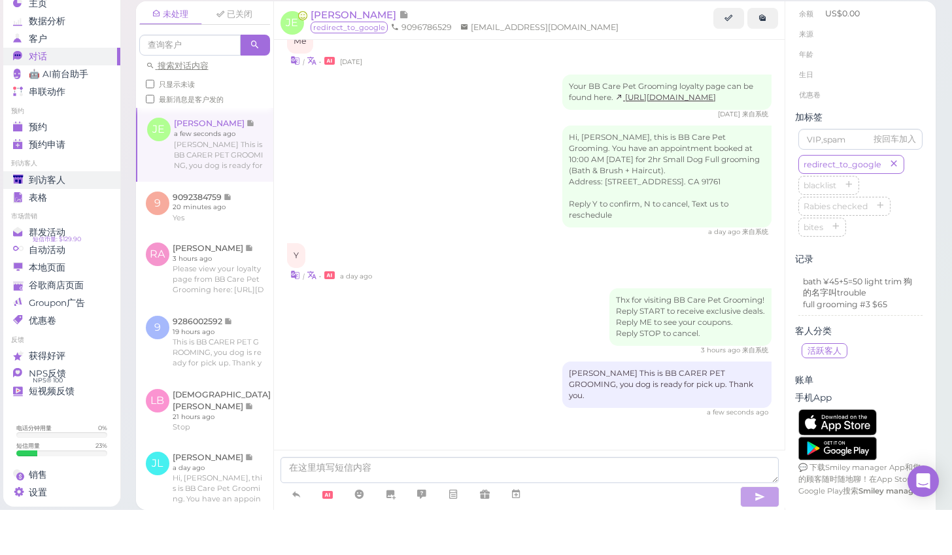
click at [40, 220] on span "到访客人" at bounding box center [47, 225] width 37 height 11
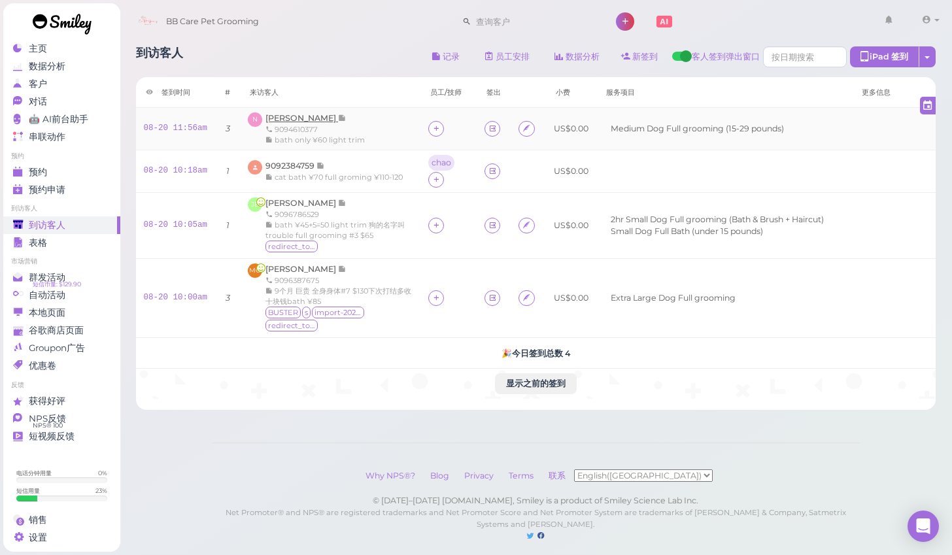
click at [299, 120] on span "Ngoc Nguyen" at bounding box center [301, 118] width 73 height 10
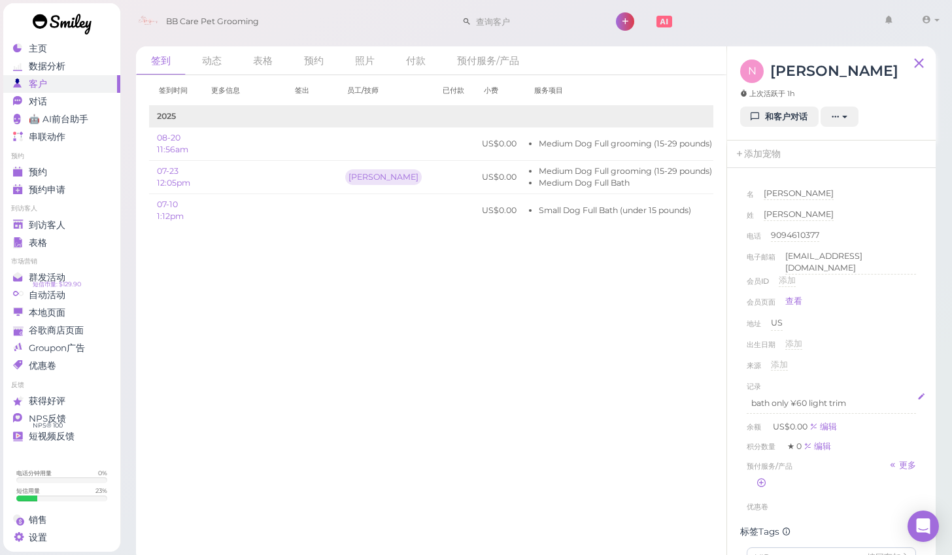
click at [852, 402] on p "bath only ¥60 light trim" at bounding box center [831, 403] width 160 height 12
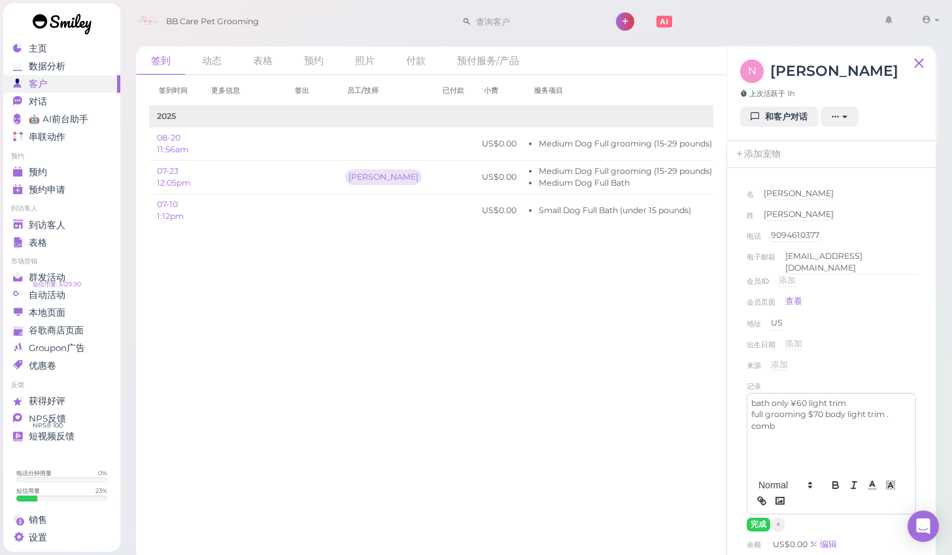
click at [903, 359] on div "来源 添加" at bounding box center [830, 369] width 169 height 21
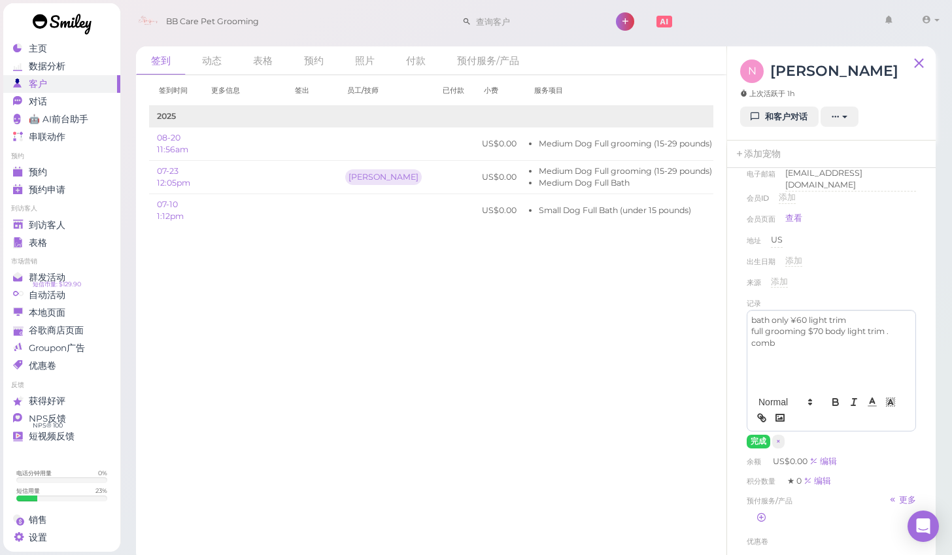
scroll to position [84, 0]
click at [754, 437] on button "完成" at bounding box center [758, 441] width 24 height 14
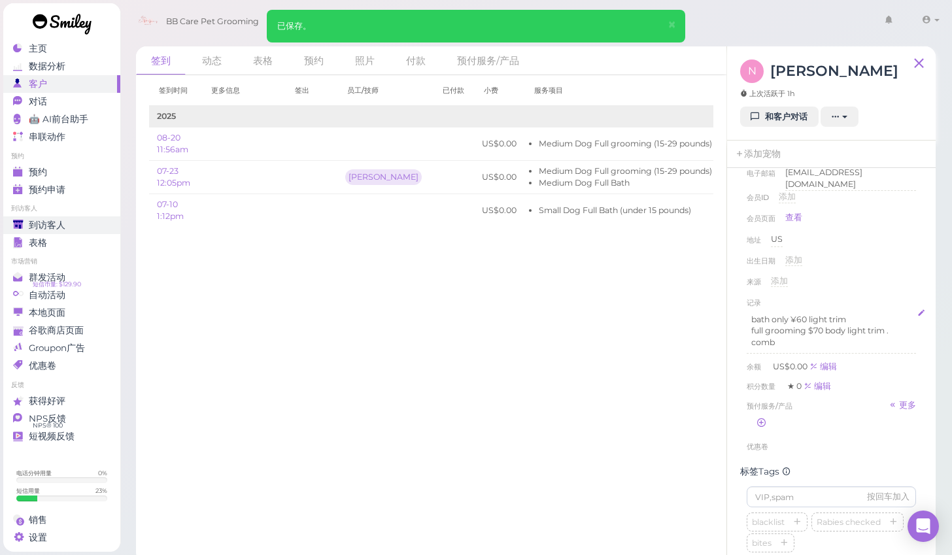
click at [37, 220] on span "到访客人" at bounding box center [47, 225] width 37 height 11
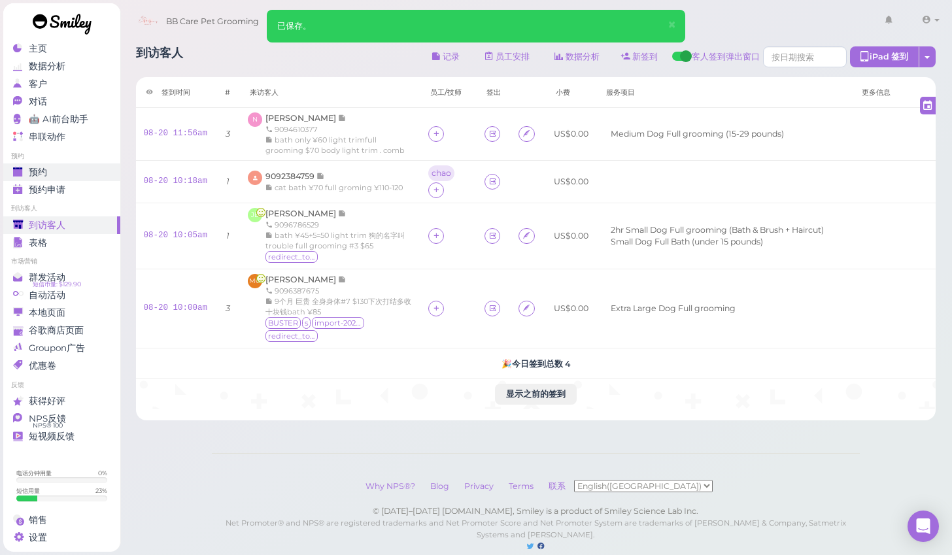
click at [33, 167] on span "预约" at bounding box center [38, 172] width 18 height 11
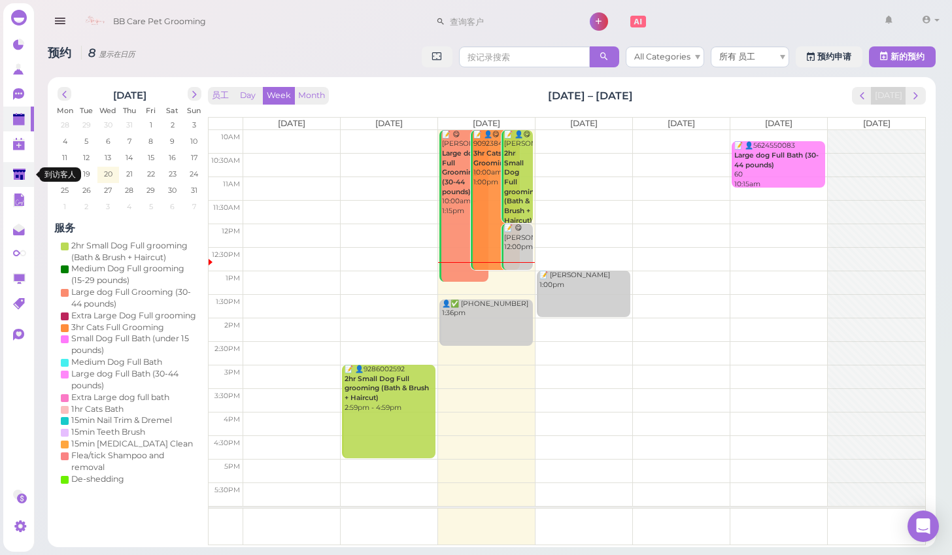
click at [22, 172] on polygon at bounding box center [19, 174] width 12 height 11
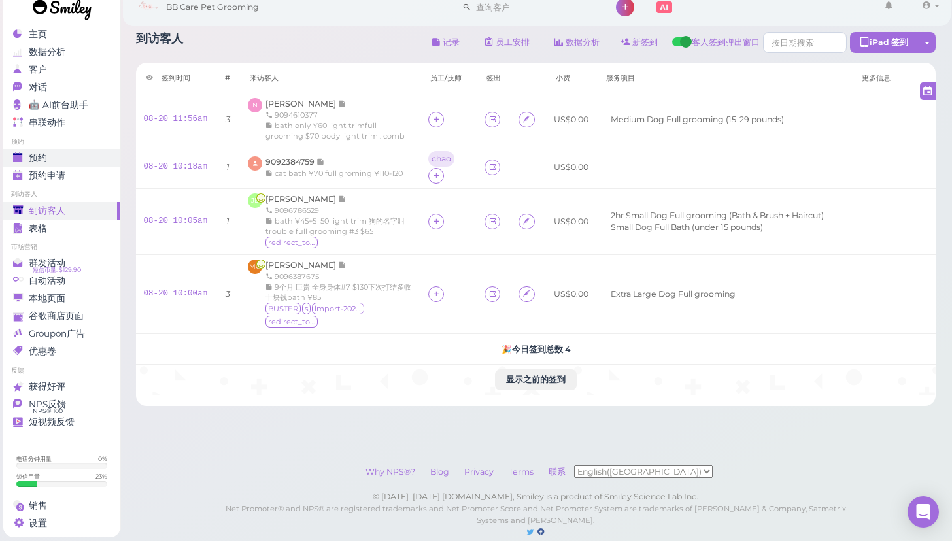
click at [80, 167] on div "预约" at bounding box center [60, 172] width 94 height 11
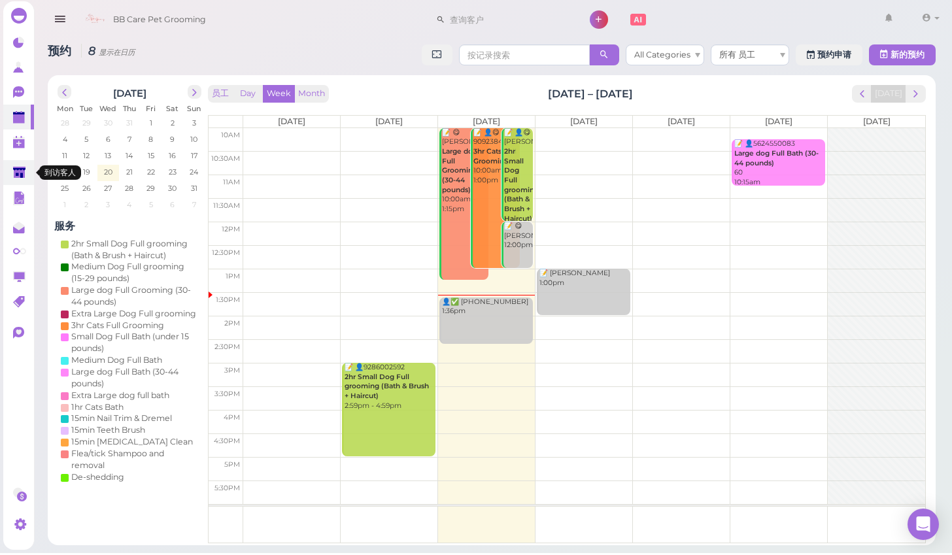
click at [15, 169] on polygon at bounding box center [19, 174] width 12 height 11
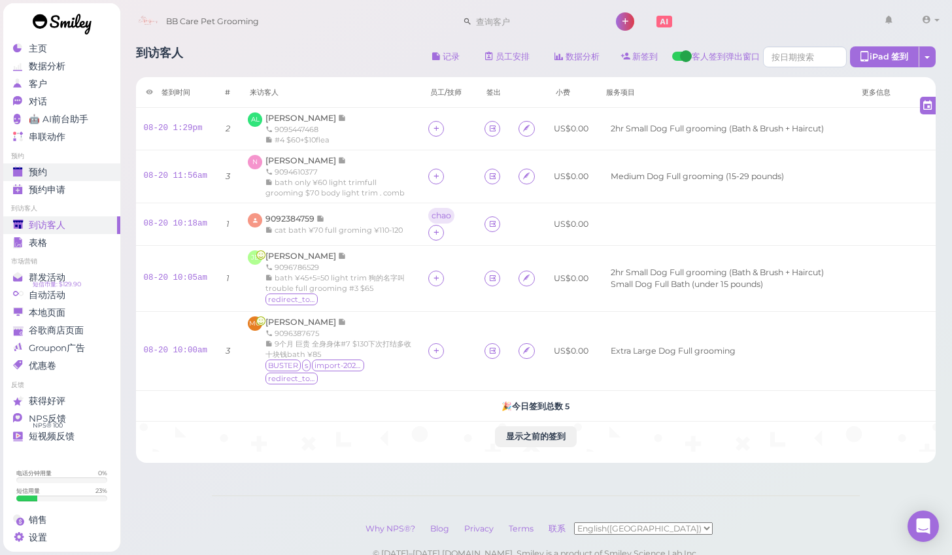
click at [93, 167] on div "预约" at bounding box center [60, 172] width 94 height 11
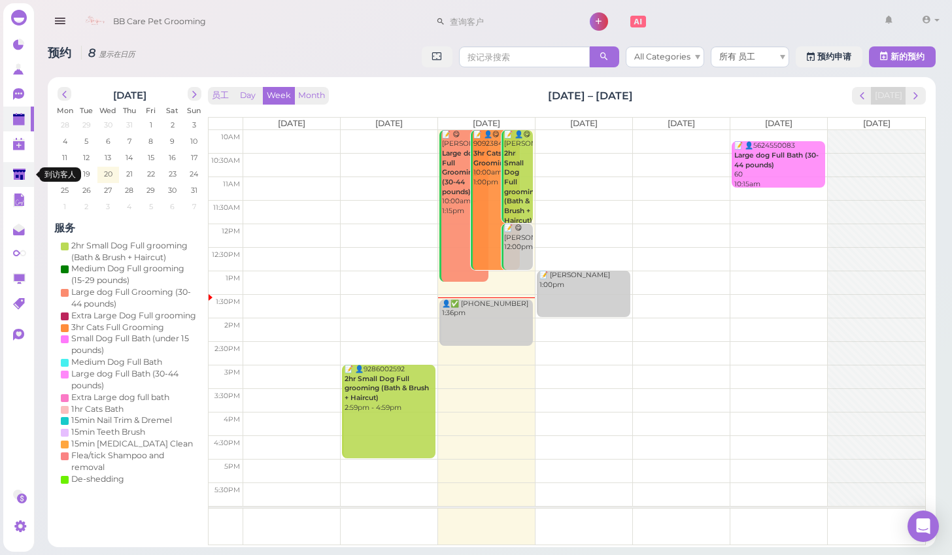
click at [28, 181] on link at bounding box center [18, 174] width 31 height 25
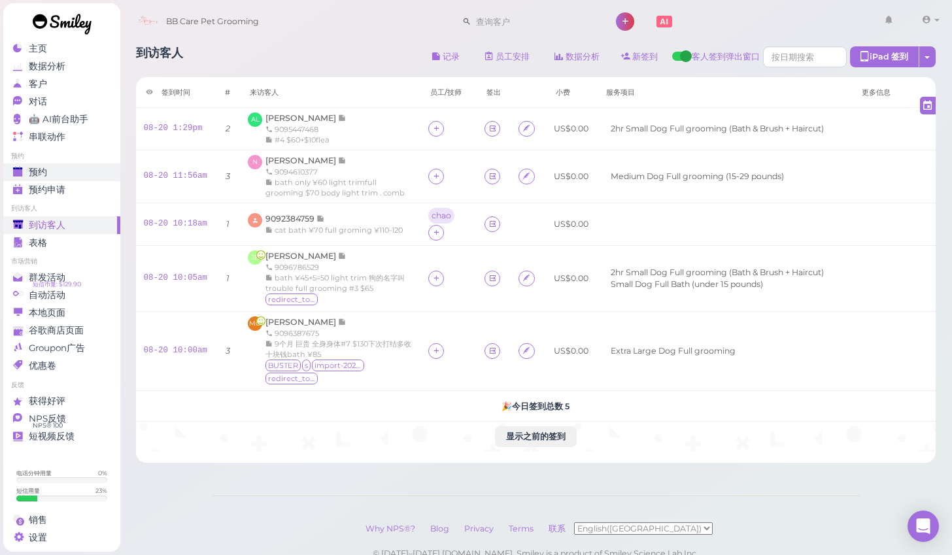
click at [100, 167] on div "预约" at bounding box center [60, 172] width 94 height 11
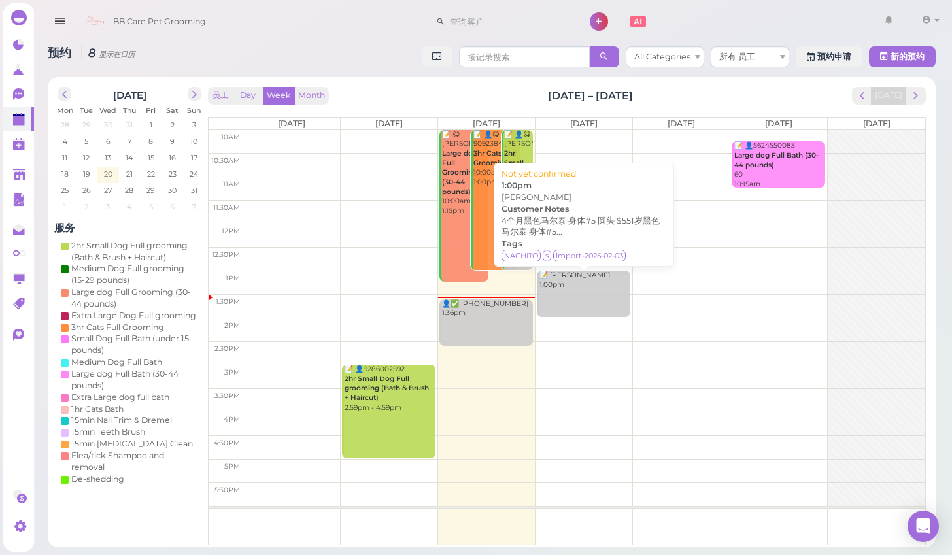
click at [545, 310] on link "📝 Jose Andrade 1:00pm" at bounding box center [583, 294] width 93 height 46
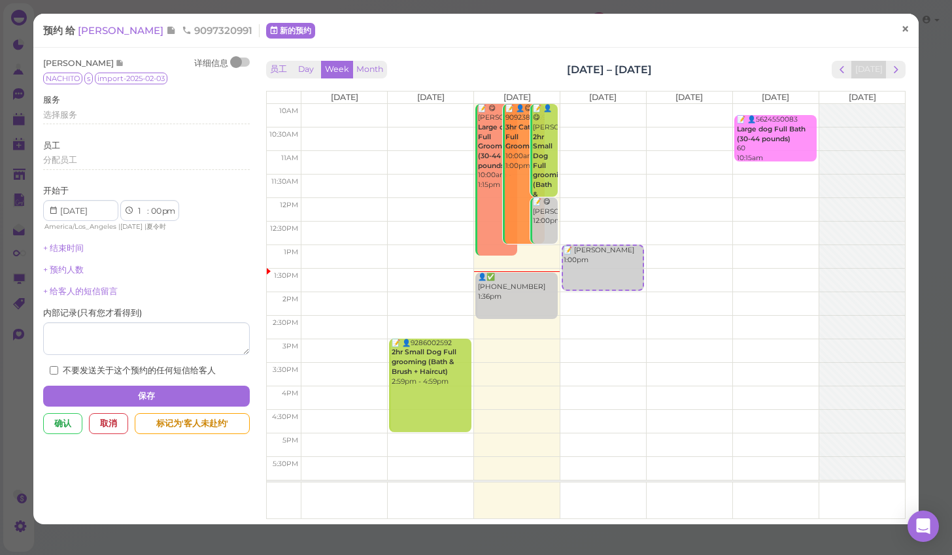
click at [899, 25] on link "×" at bounding box center [905, 30] width 24 height 31
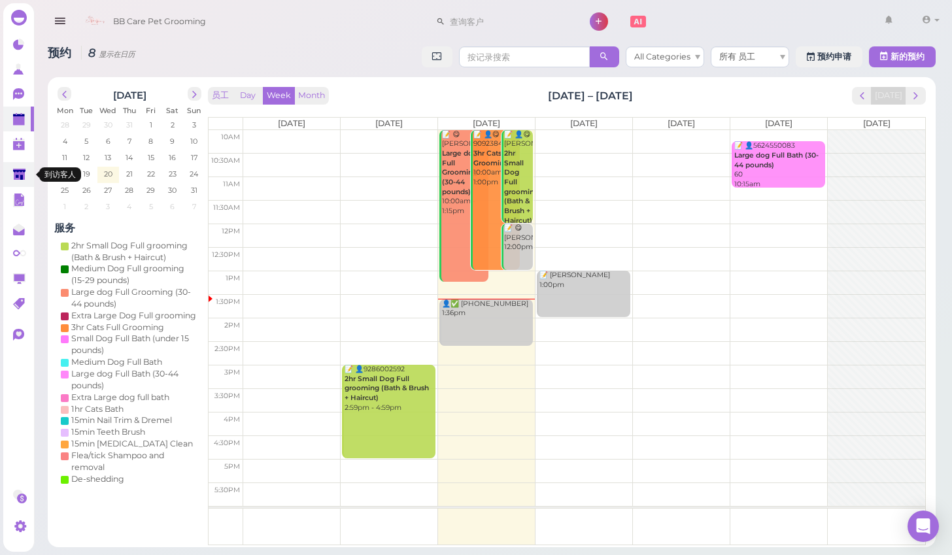
click at [16, 177] on polygon at bounding box center [19, 174] width 12 height 11
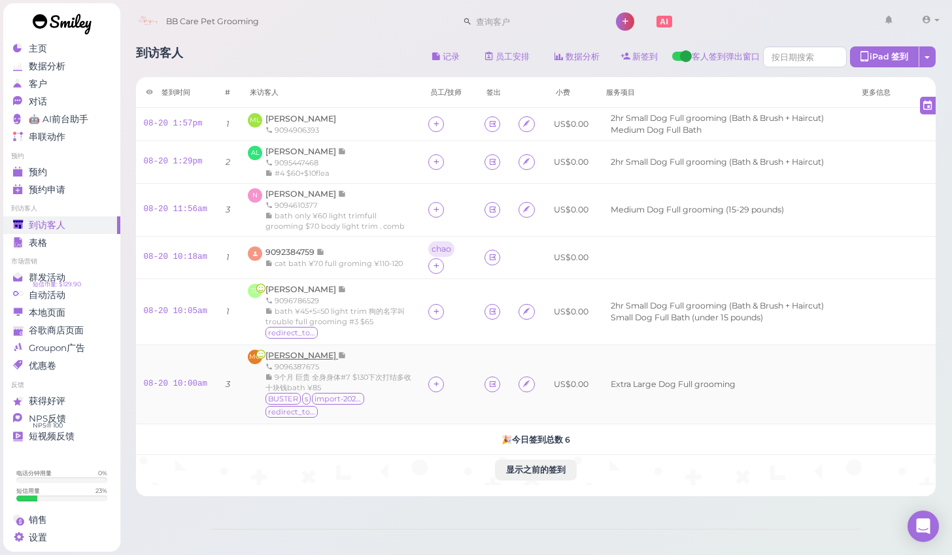
click at [305, 354] on span "Maribel Guerra" at bounding box center [301, 355] width 73 height 10
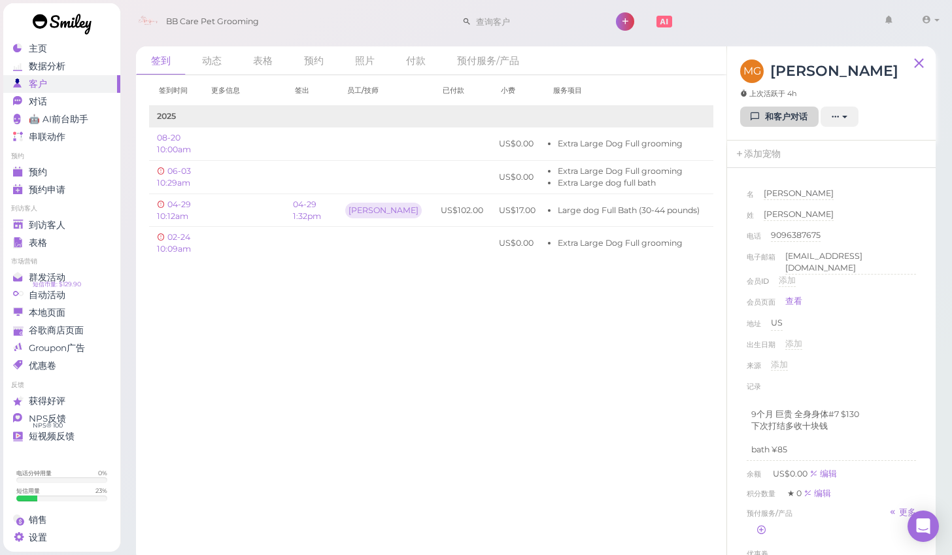
click at [773, 112] on link "和客户对话" at bounding box center [779, 117] width 78 height 21
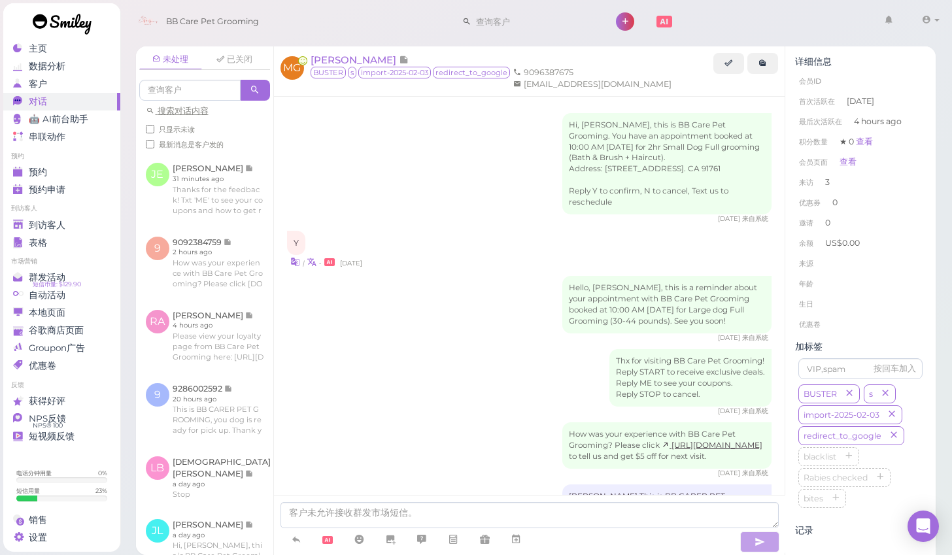
scroll to position [1037, 0]
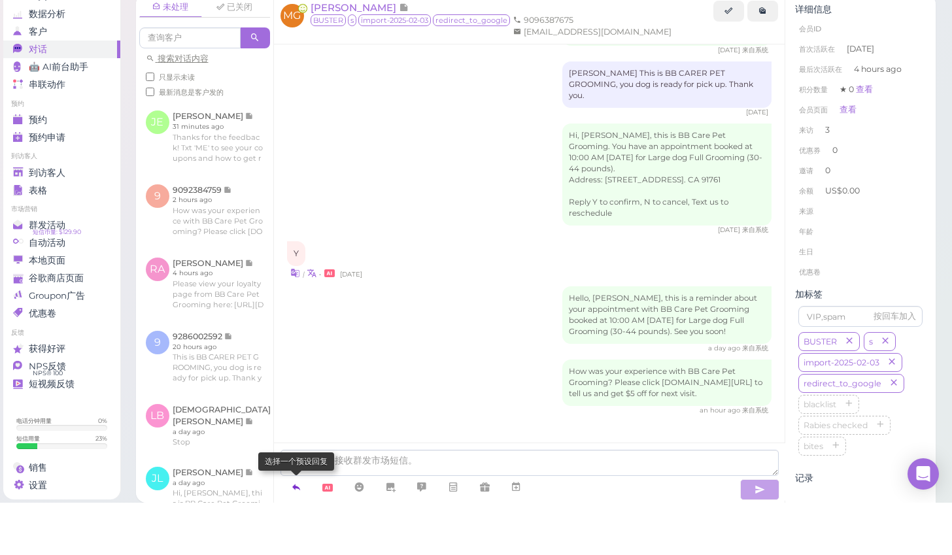
click at [293, 533] on icon at bounding box center [296, 539] width 10 height 13
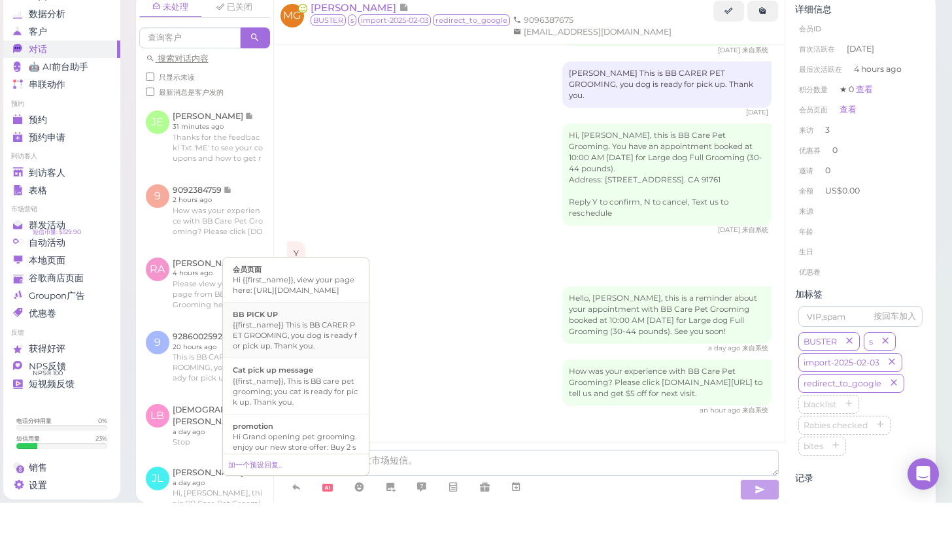
click at [286, 372] on div "{{first_name}} This is BB CARER PET GROOMING, you dog is ready for pick up. Tha…" at bounding box center [296, 387] width 126 height 31
type textarea "{{first_name}} This is BB CARER PET GROOMING, you dog is ready for pick up. Tha…"
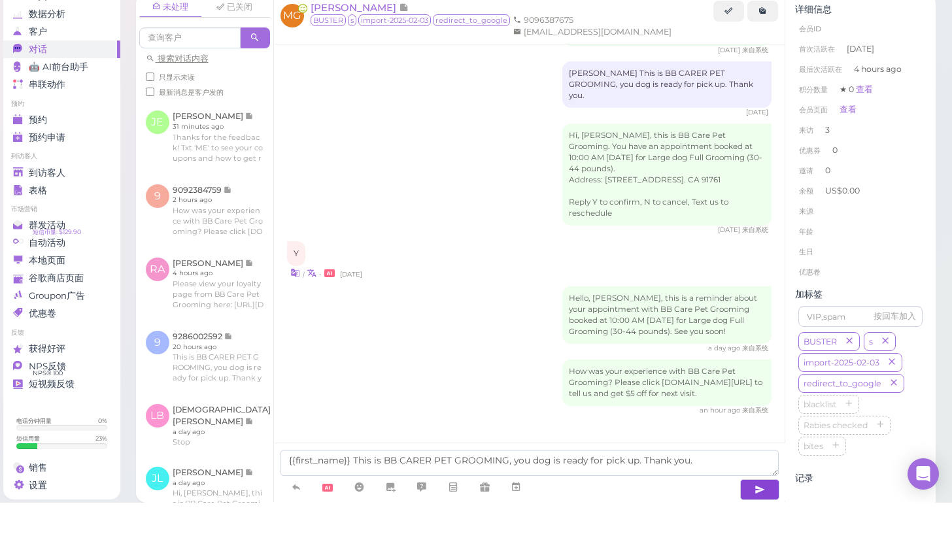
click at [753, 531] on button "button" at bounding box center [759, 541] width 39 height 21
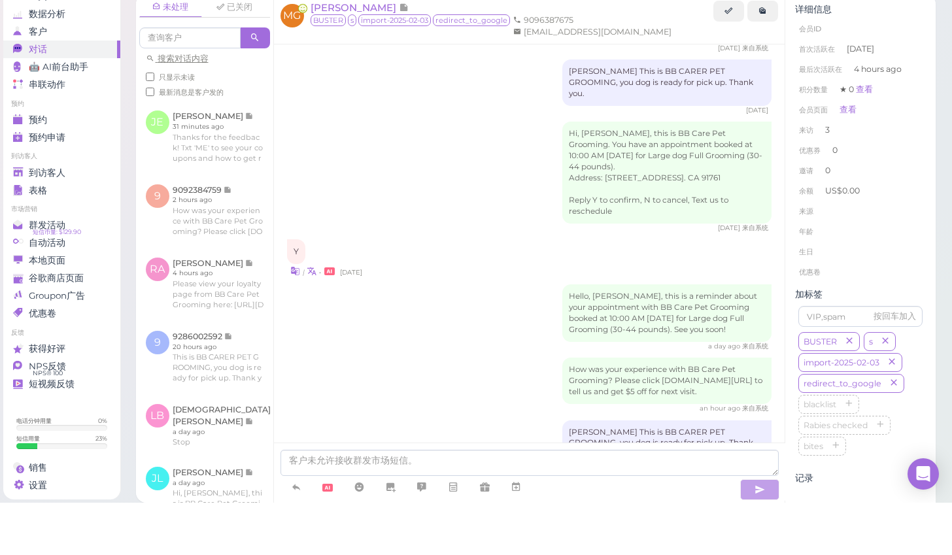
scroll to position [1078, 0]
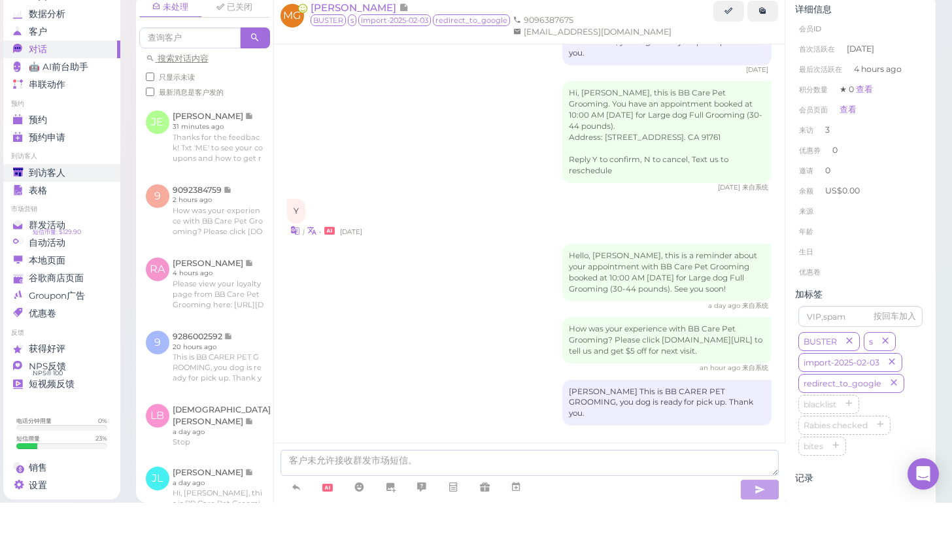
click at [31, 220] on span "到访客人" at bounding box center [47, 225] width 37 height 11
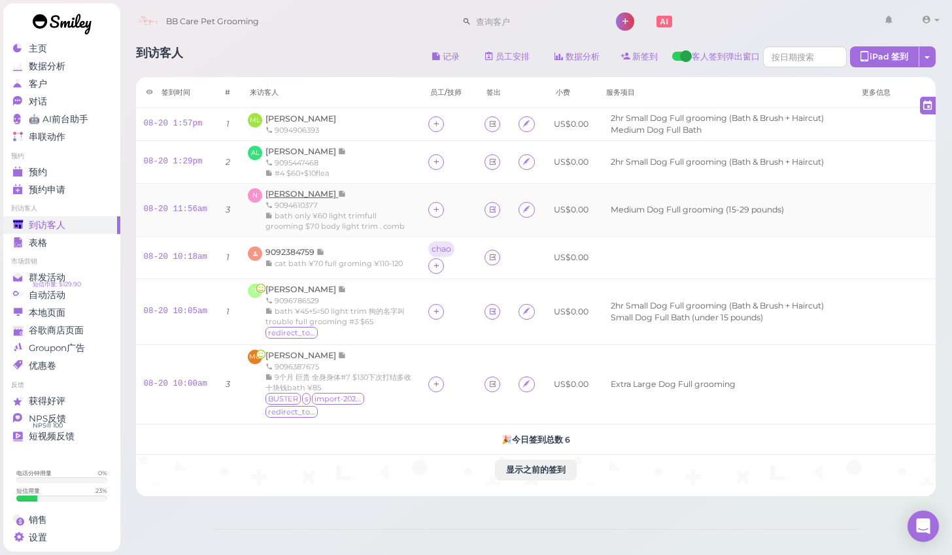
click at [293, 191] on span "Ngoc Nguyen" at bounding box center [301, 194] width 73 height 10
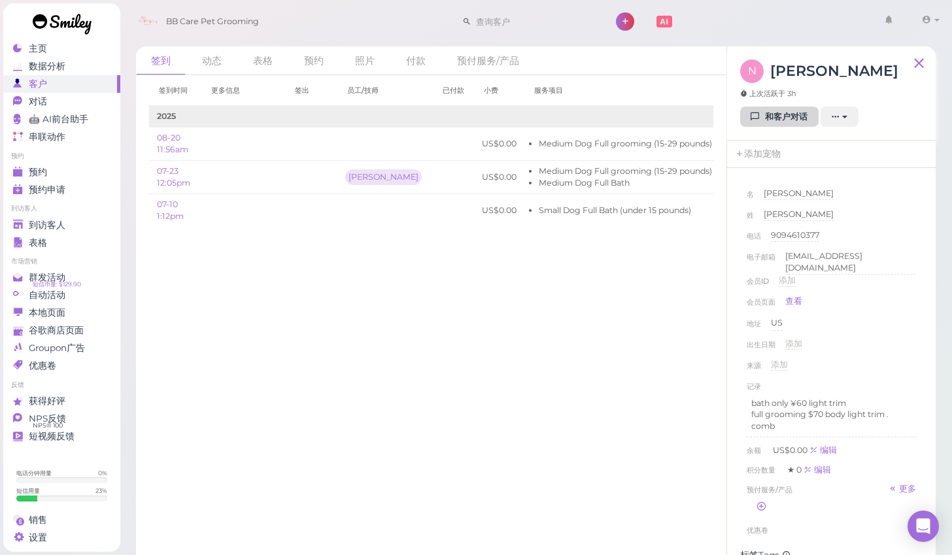
click at [786, 114] on link "和客户对话" at bounding box center [779, 117] width 78 height 21
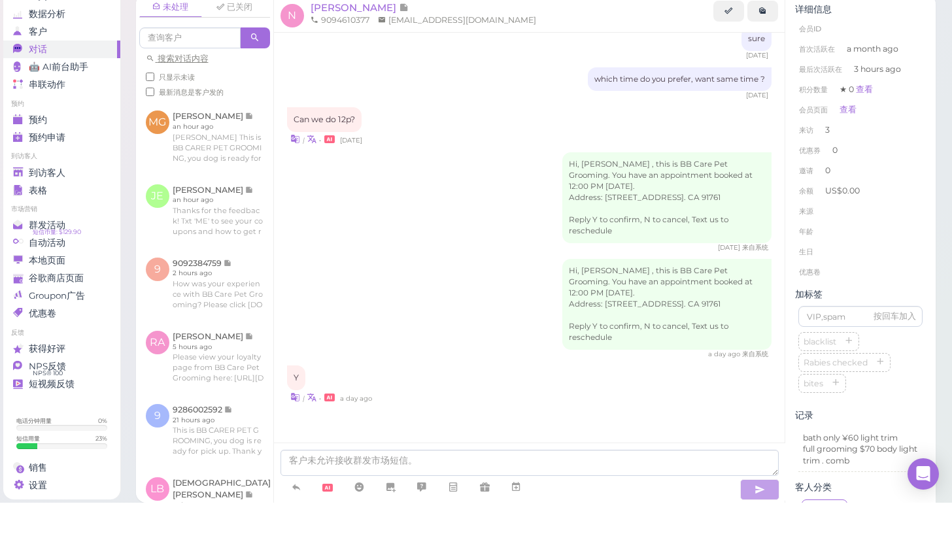
scroll to position [8, 0]
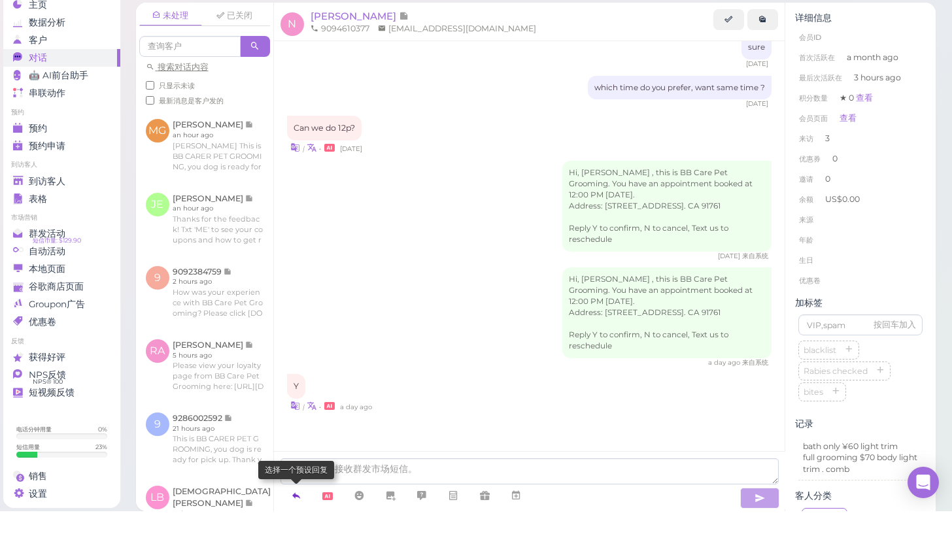
click at [297, 533] on icon at bounding box center [296, 539] width 10 height 13
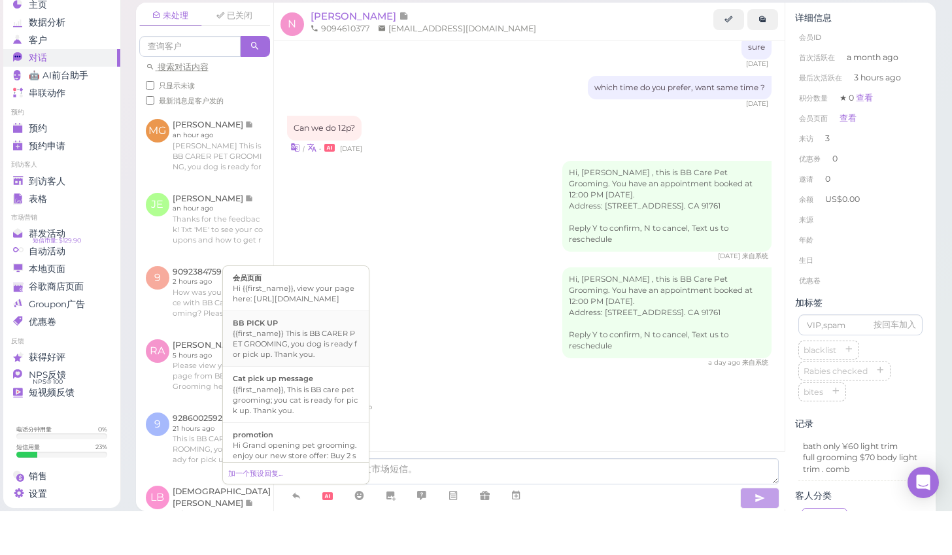
click at [303, 372] on div "{{first_name}} This is BB CARER PET GROOMING, you dog is ready for pick up. Tha…" at bounding box center [296, 387] width 126 height 31
type textarea "{{first_name}} This is BB CARER PET GROOMING, you dog is ready for pick up. Tha…"
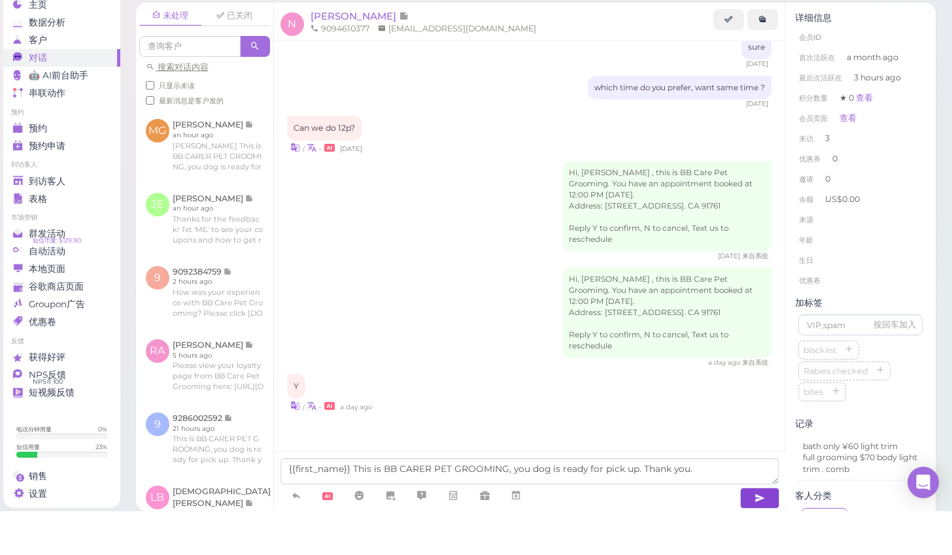
click at [751, 531] on button "button" at bounding box center [759, 541] width 39 height 21
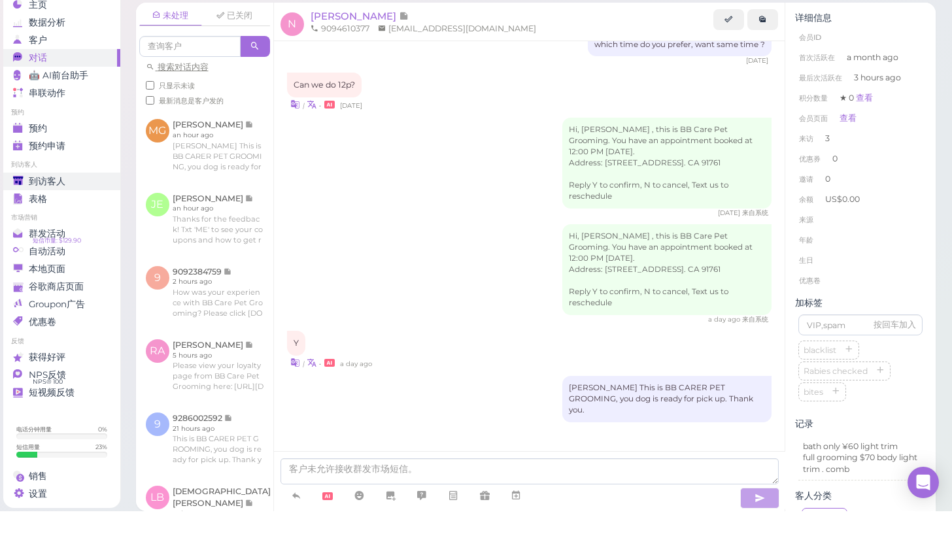
click at [52, 220] on span "到访客人" at bounding box center [47, 225] width 37 height 11
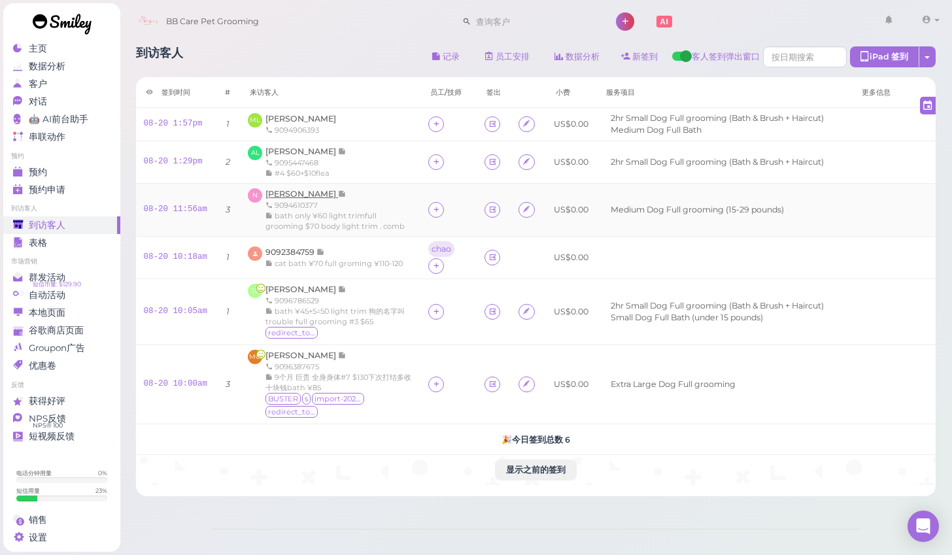
click at [294, 192] on span "Ngoc Nguyen" at bounding box center [301, 194] width 73 height 10
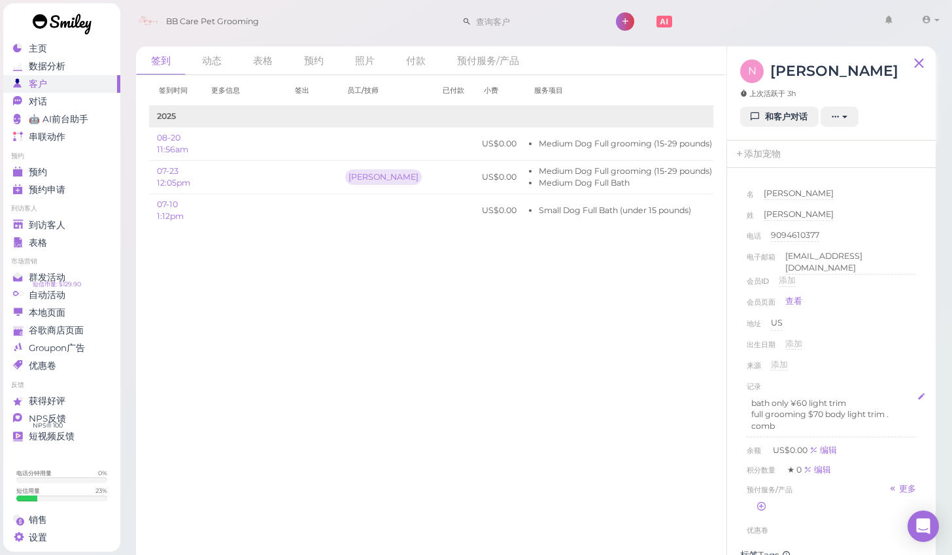
click at [784, 422] on p "full grooming $70 body light trim . comb" at bounding box center [831, 420] width 160 height 24
click at [824, 414] on p "full grooming $70 body light trim . comb c" at bounding box center [831, 420] width 160 height 24
click at [876, 366] on div "来源 添加" at bounding box center [830, 369] width 169 height 21
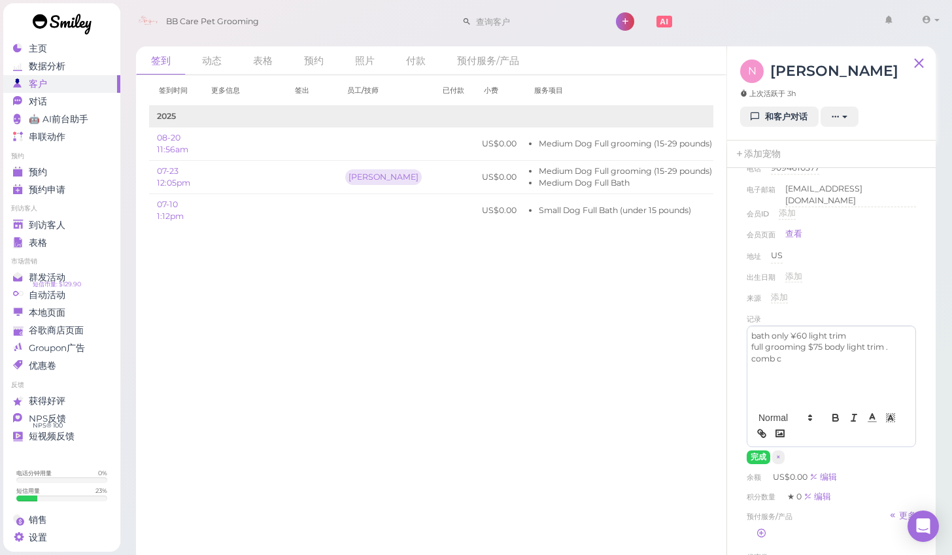
scroll to position [84, 0]
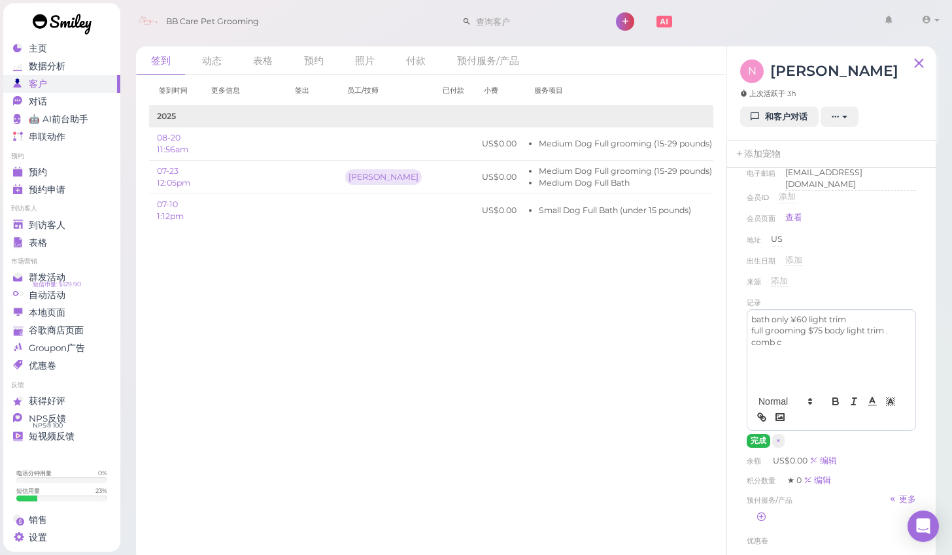
click at [754, 435] on button "完成" at bounding box center [758, 441] width 24 height 14
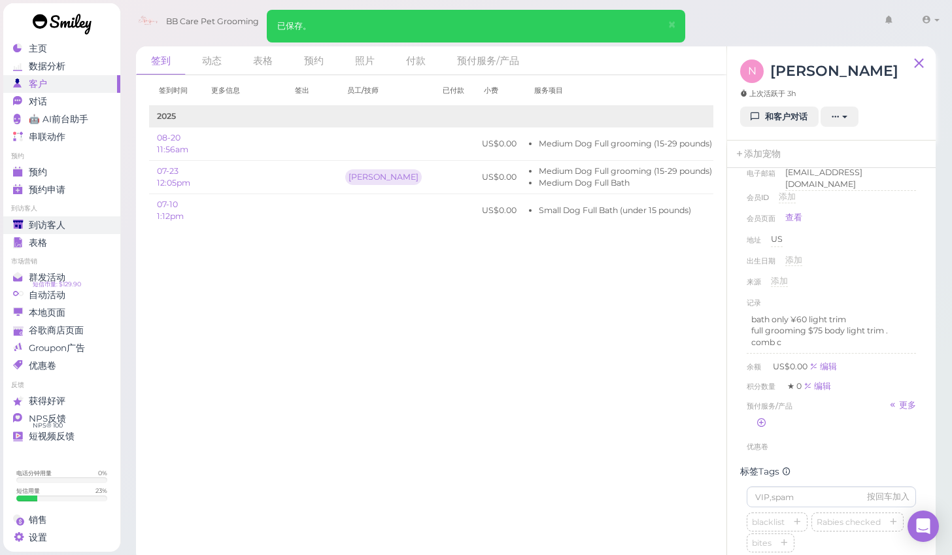
click at [52, 220] on span "到访客人" at bounding box center [47, 225] width 37 height 11
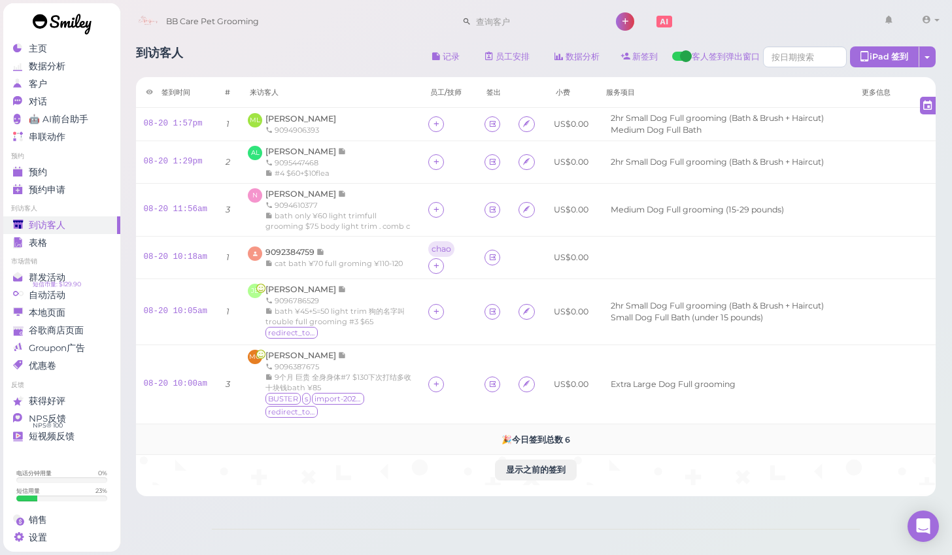
click at [673, 437] on td "🎉 今日签到总数 6" at bounding box center [536, 439] width 800 height 31
click at [308, 121] on span "Michelle Lopez" at bounding box center [300, 119] width 71 height 10
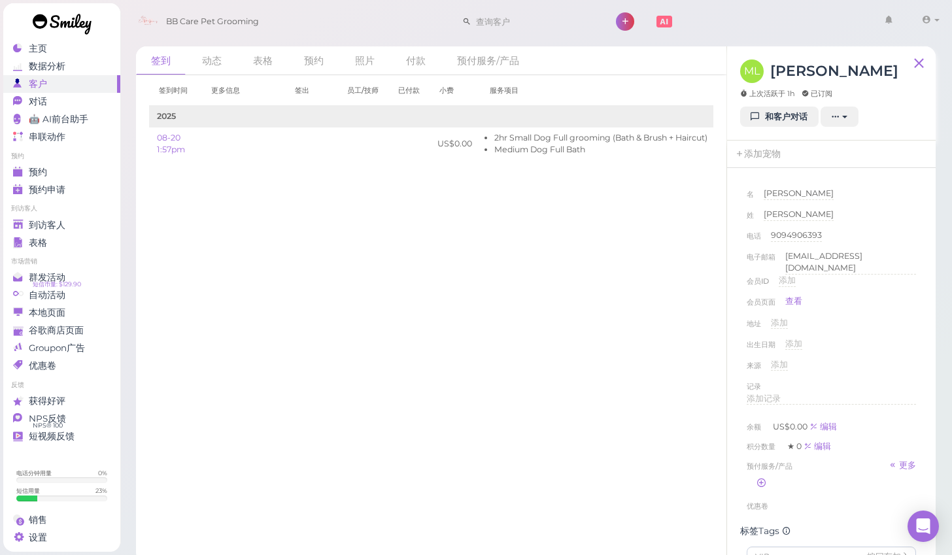
click at [773, 385] on div "记录" at bounding box center [830, 386] width 169 height 13
click at [772, 393] on span "添加记录" at bounding box center [763, 398] width 34 height 10
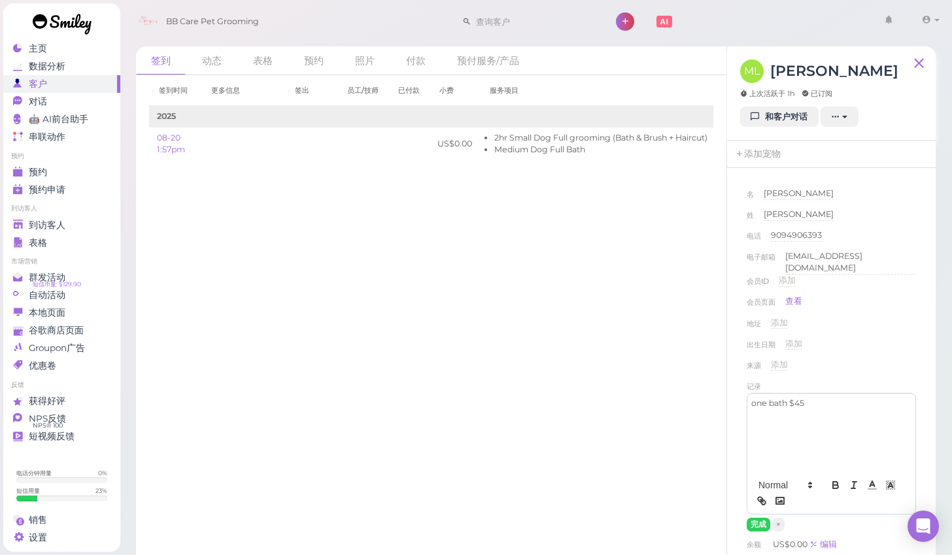
click at [772, 397] on p "one bath $45" at bounding box center [831, 403] width 160 height 12
click at [810, 399] on p "one bath $45" at bounding box center [831, 403] width 160 height 12
click at [853, 359] on div "来源 添加" at bounding box center [830, 369] width 169 height 21
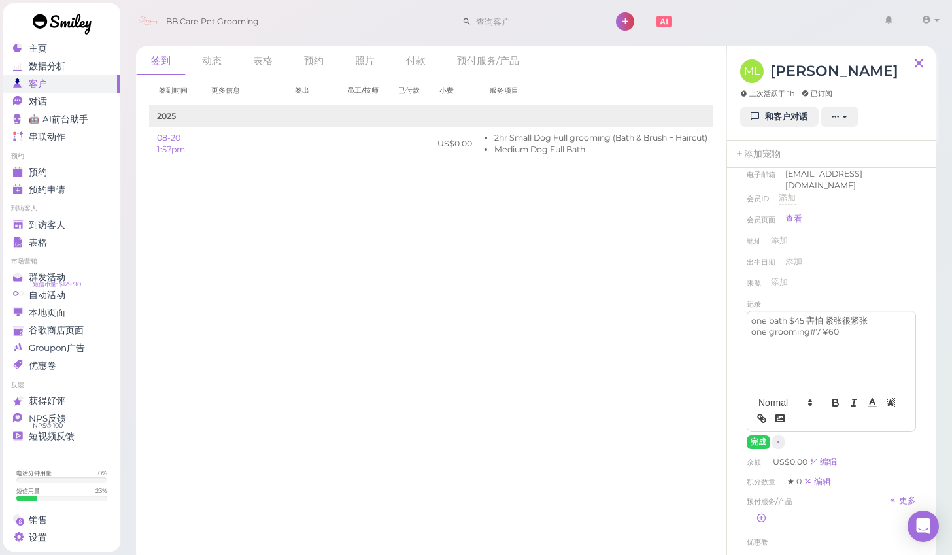
scroll to position [88, 0]
click at [753, 431] on button "完成" at bounding box center [758, 437] width 24 height 14
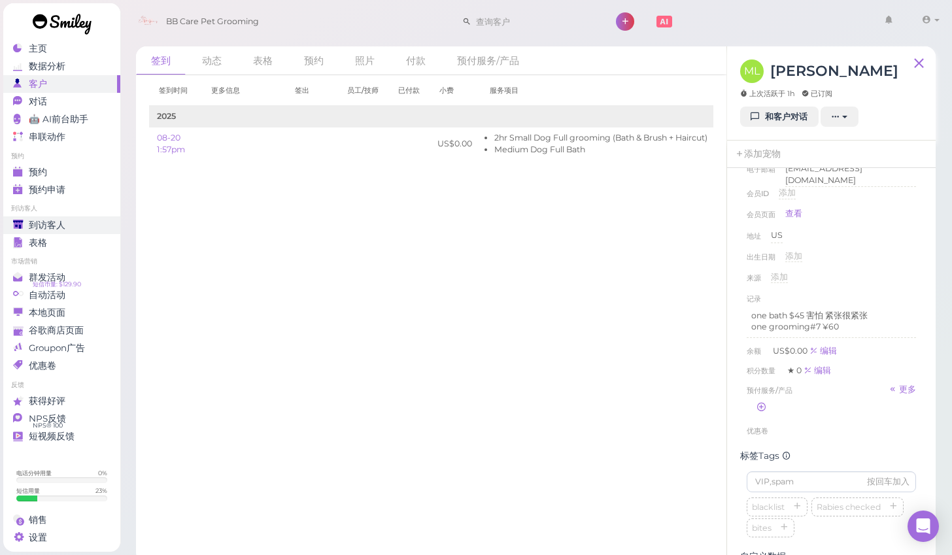
click at [89, 216] on link "到访客人" at bounding box center [61, 225] width 117 height 18
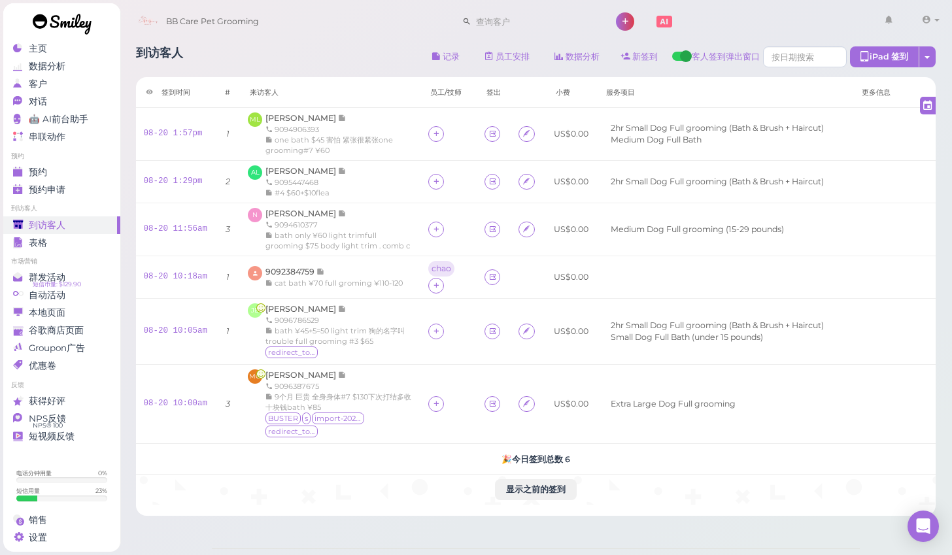
click at [90, 220] on div "到访客人" at bounding box center [60, 225] width 94 height 11
